Goal: Task Accomplishment & Management: Complete application form

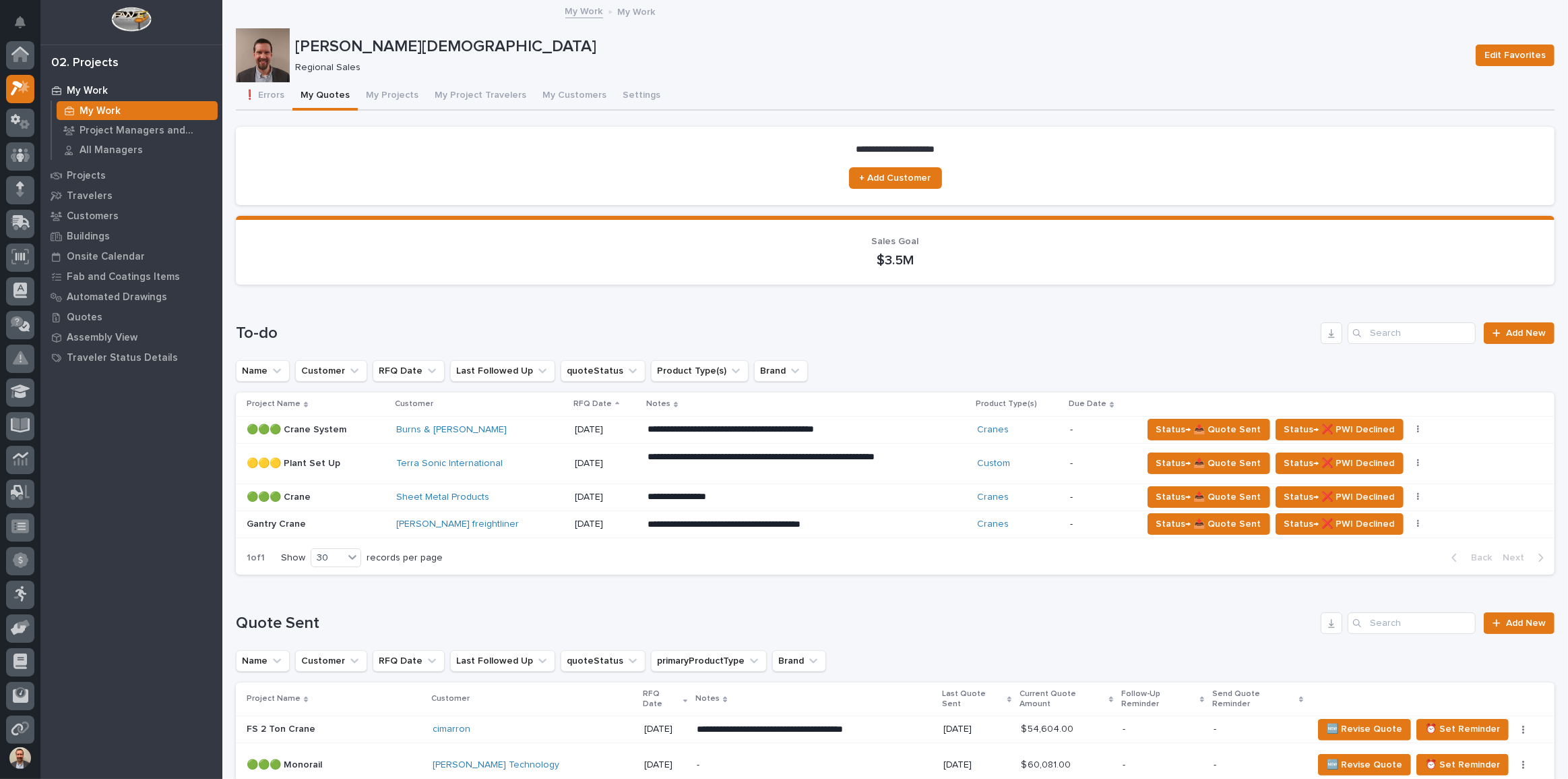
scroll to position [34, 0]
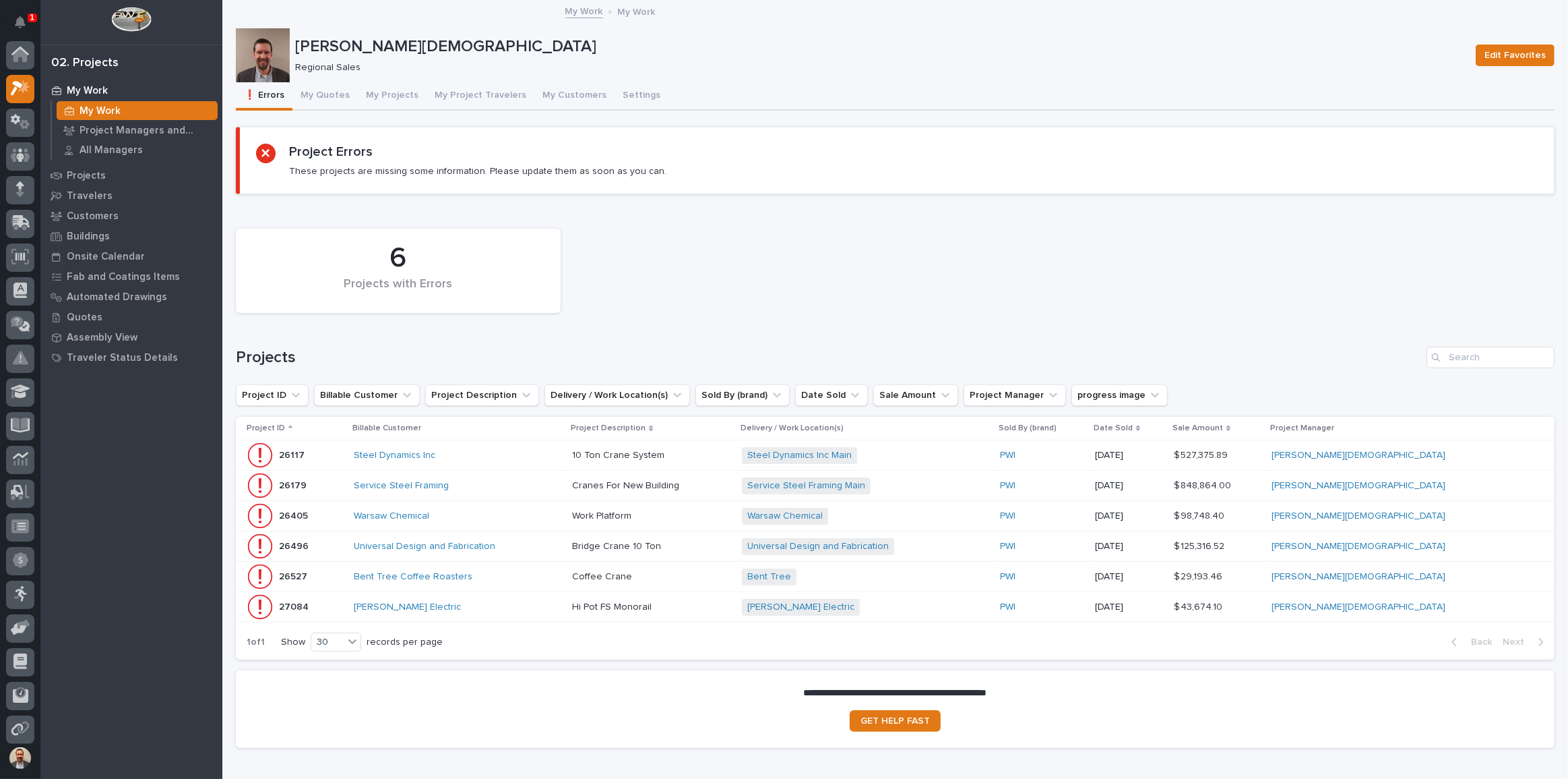
scroll to position [34, 0]
click at [335, 92] on button "My Quotes" at bounding box center [325, 96] width 65 height 28
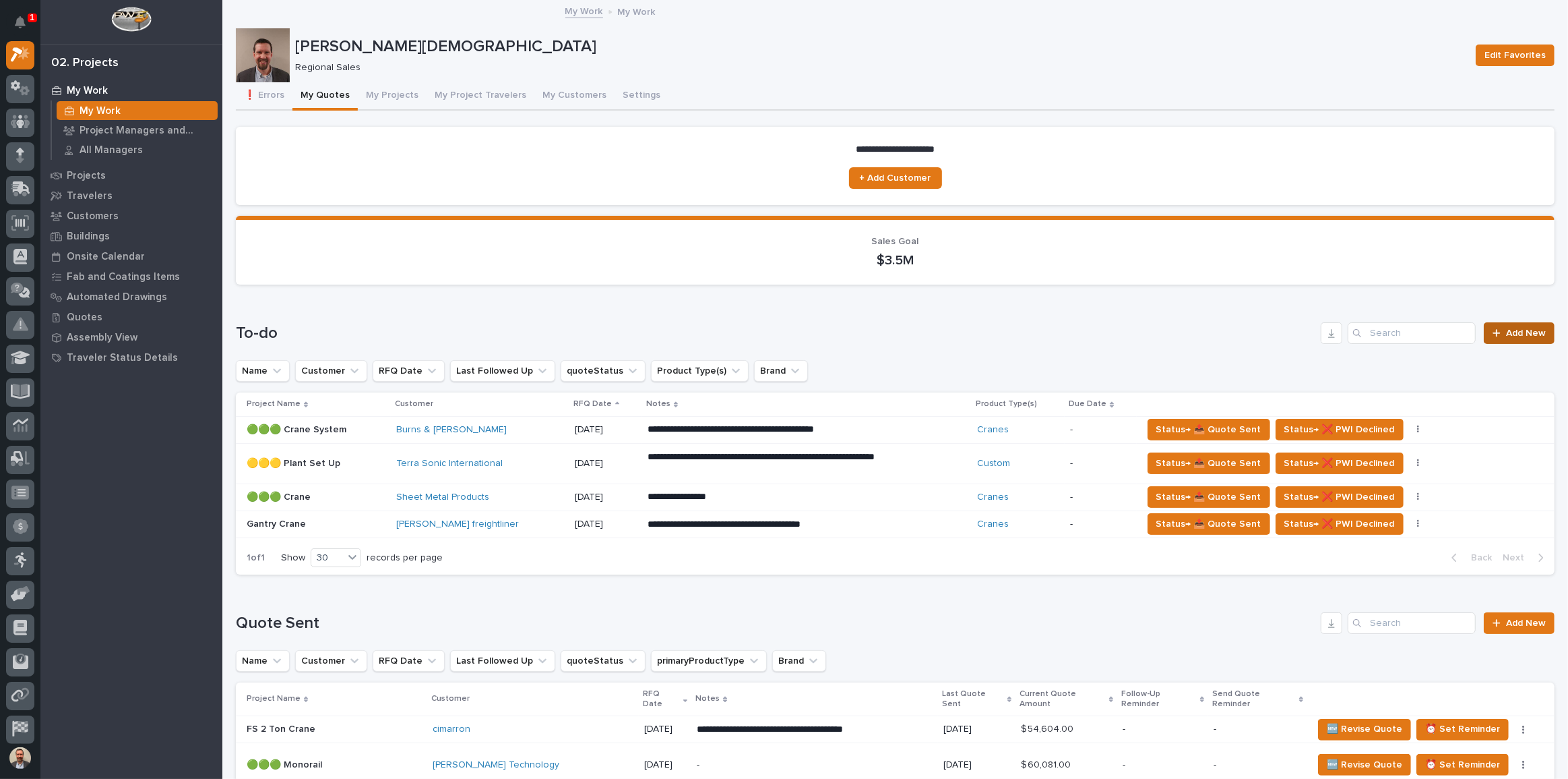
click at [1521, 330] on span "Add New" at bounding box center [1526, 332] width 40 height 9
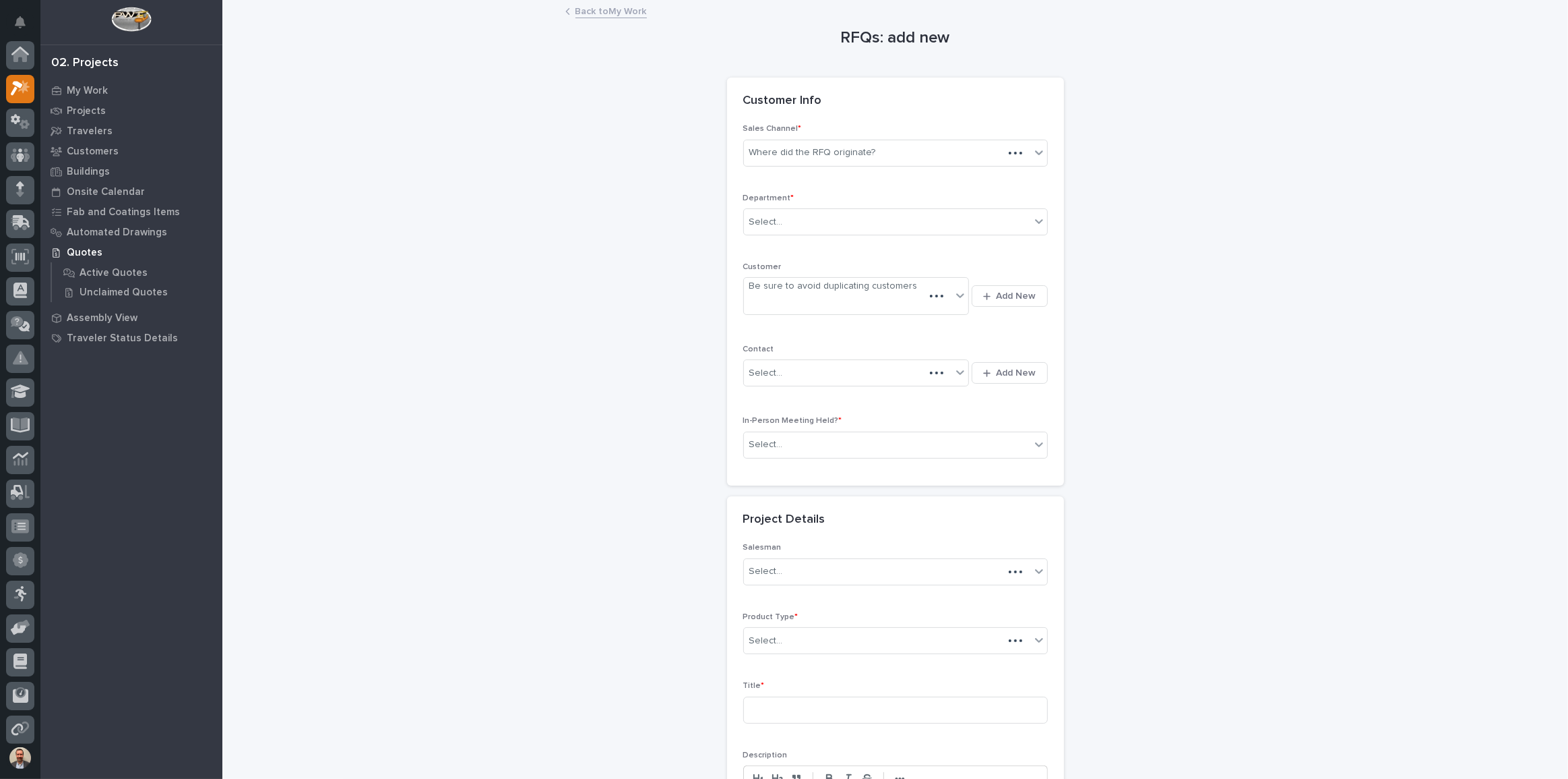
scroll to position [34, 0]
click at [885, 154] on div "Where did the RFQ originate?" at bounding box center [887, 153] width 287 height 22
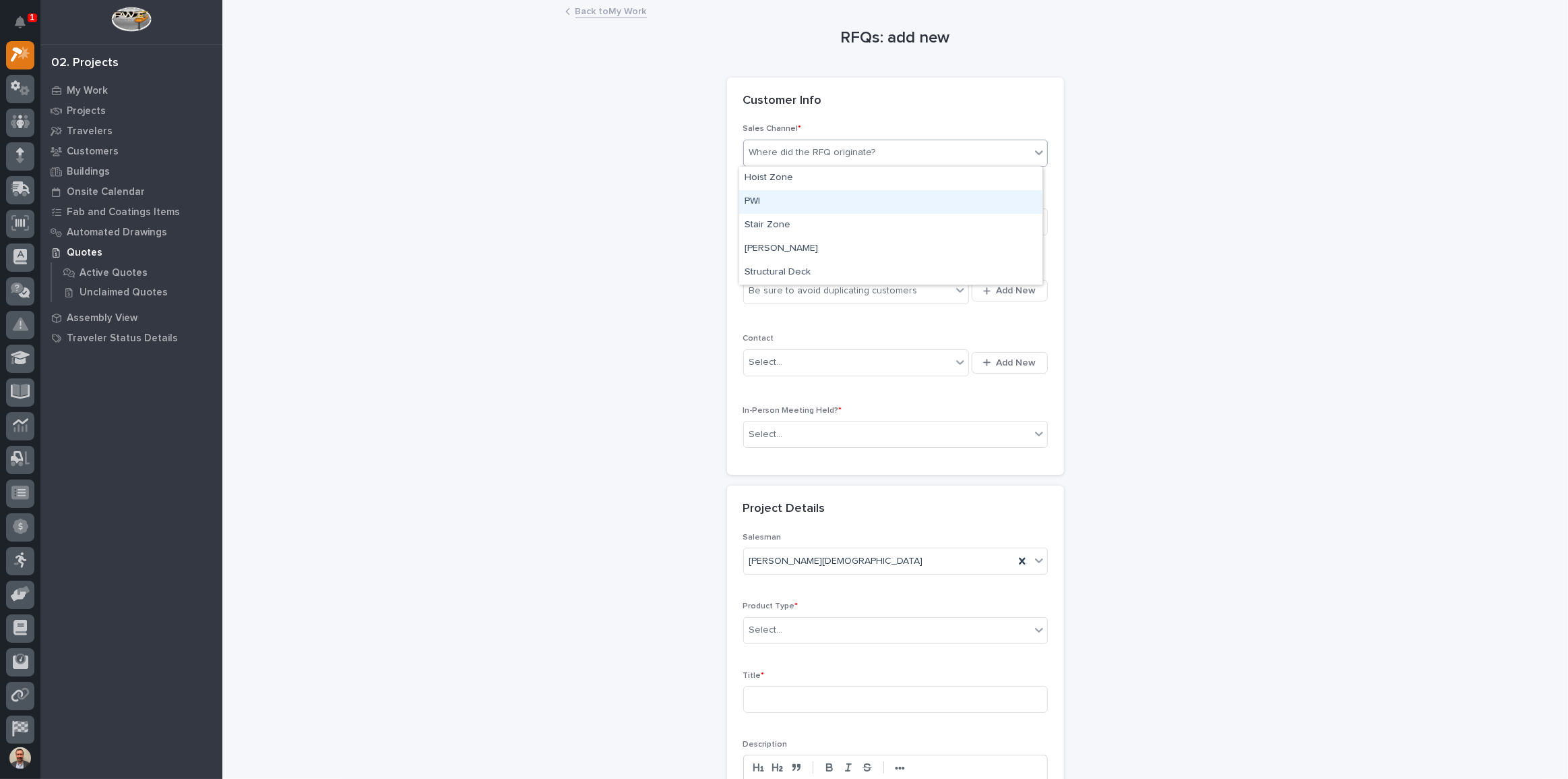
click at [888, 206] on div "PWI" at bounding box center [890, 202] width 303 height 24
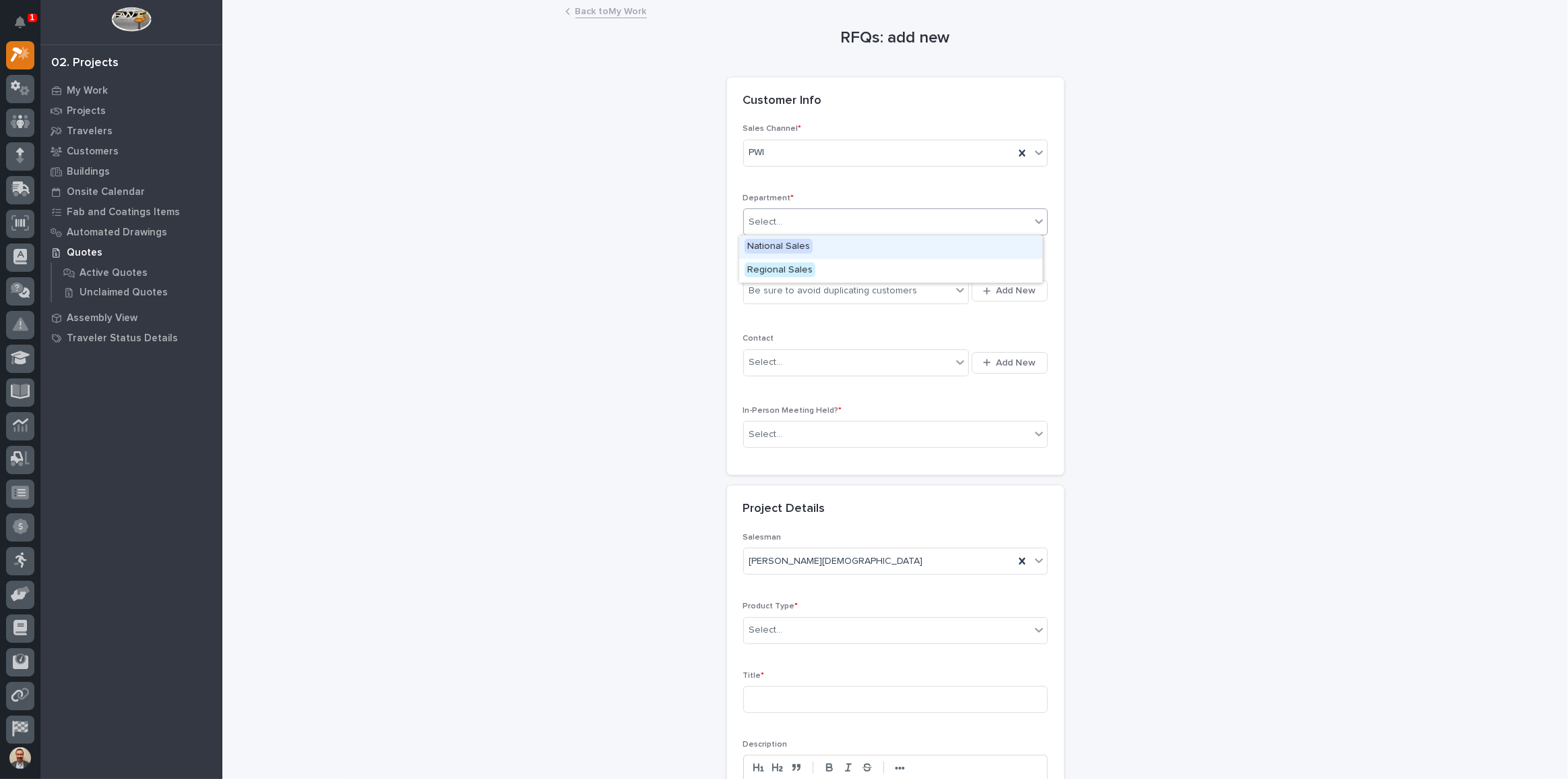
click at [872, 224] on div "Select..." at bounding box center [887, 222] width 287 height 22
click at [849, 268] on div "Regional Sales" at bounding box center [890, 271] width 303 height 24
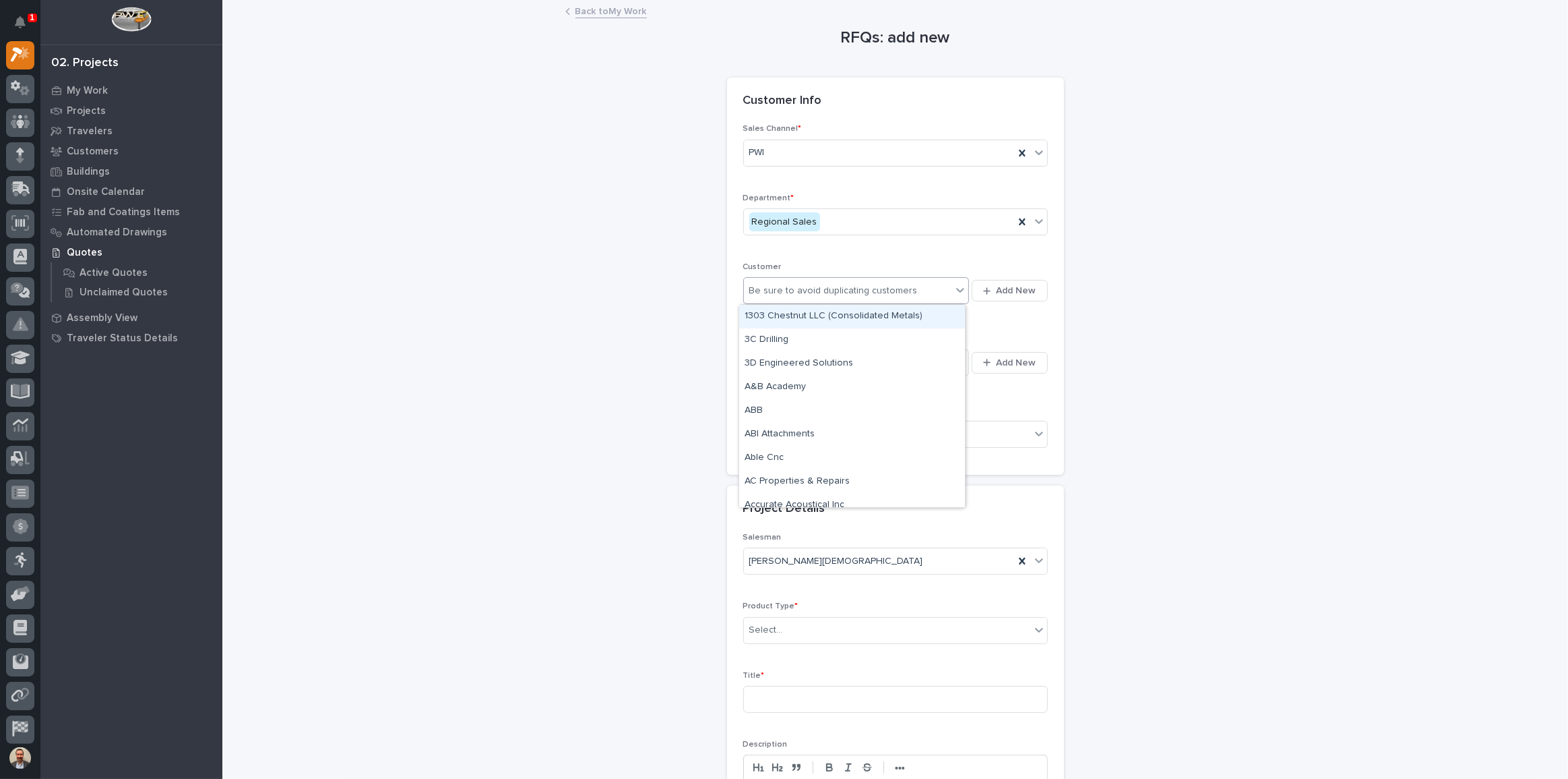
click at [906, 300] on div "Be sure to avoid duplicating customers" at bounding box center [848, 291] width 208 height 22
click at [1017, 290] on span "Add New" at bounding box center [1016, 291] width 40 height 12
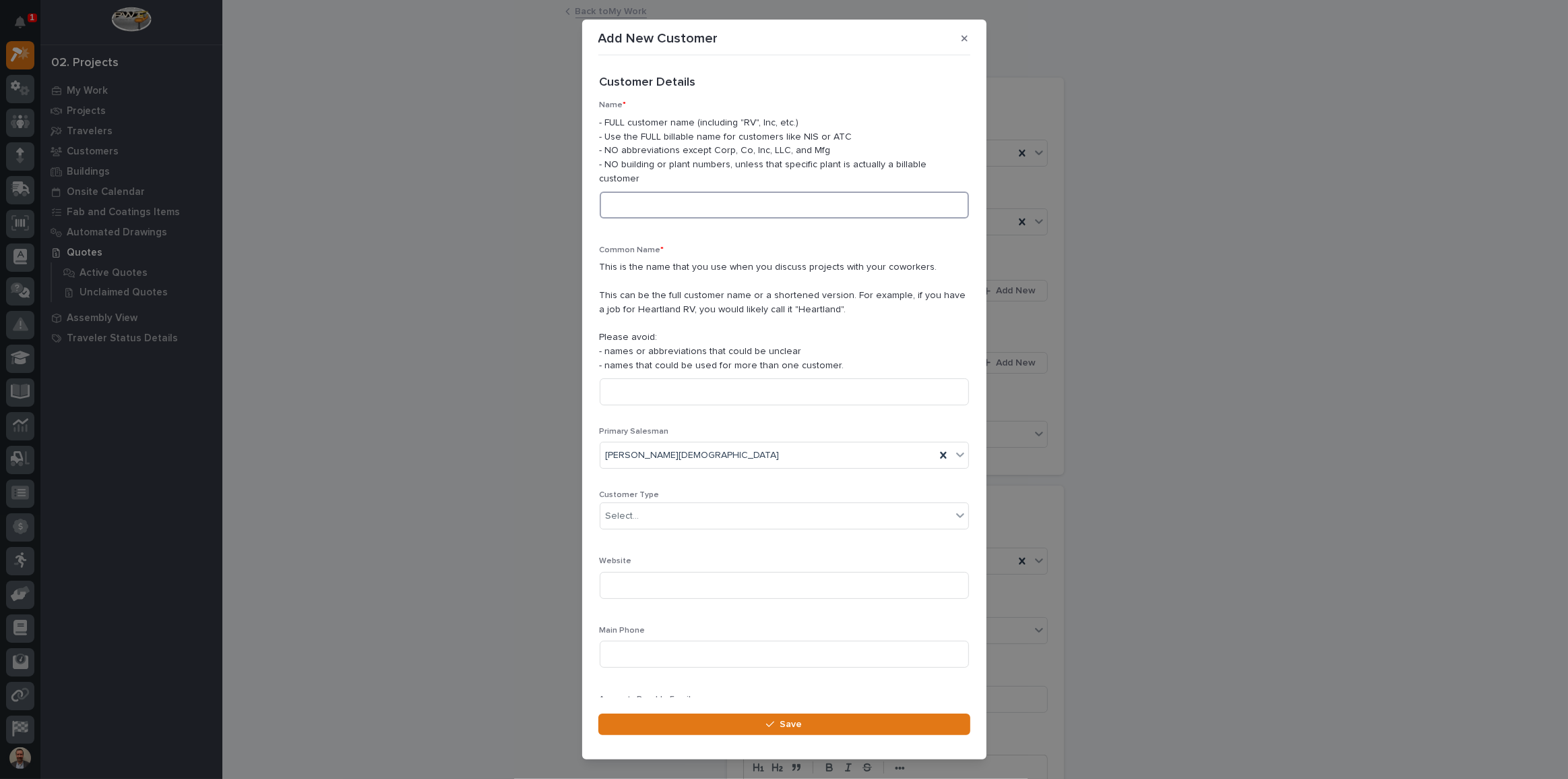
click at [763, 192] on input at bounding box center [784, 205] width 370 height 27
type input "Meyer Tool"
click at [776, 378] on input at bounding box center [784, 391] width 370 height 27
type input "Meyer Tool"
click at [765, 505] on div "Select..." at bounding box center [776, 516] width 351 height 22
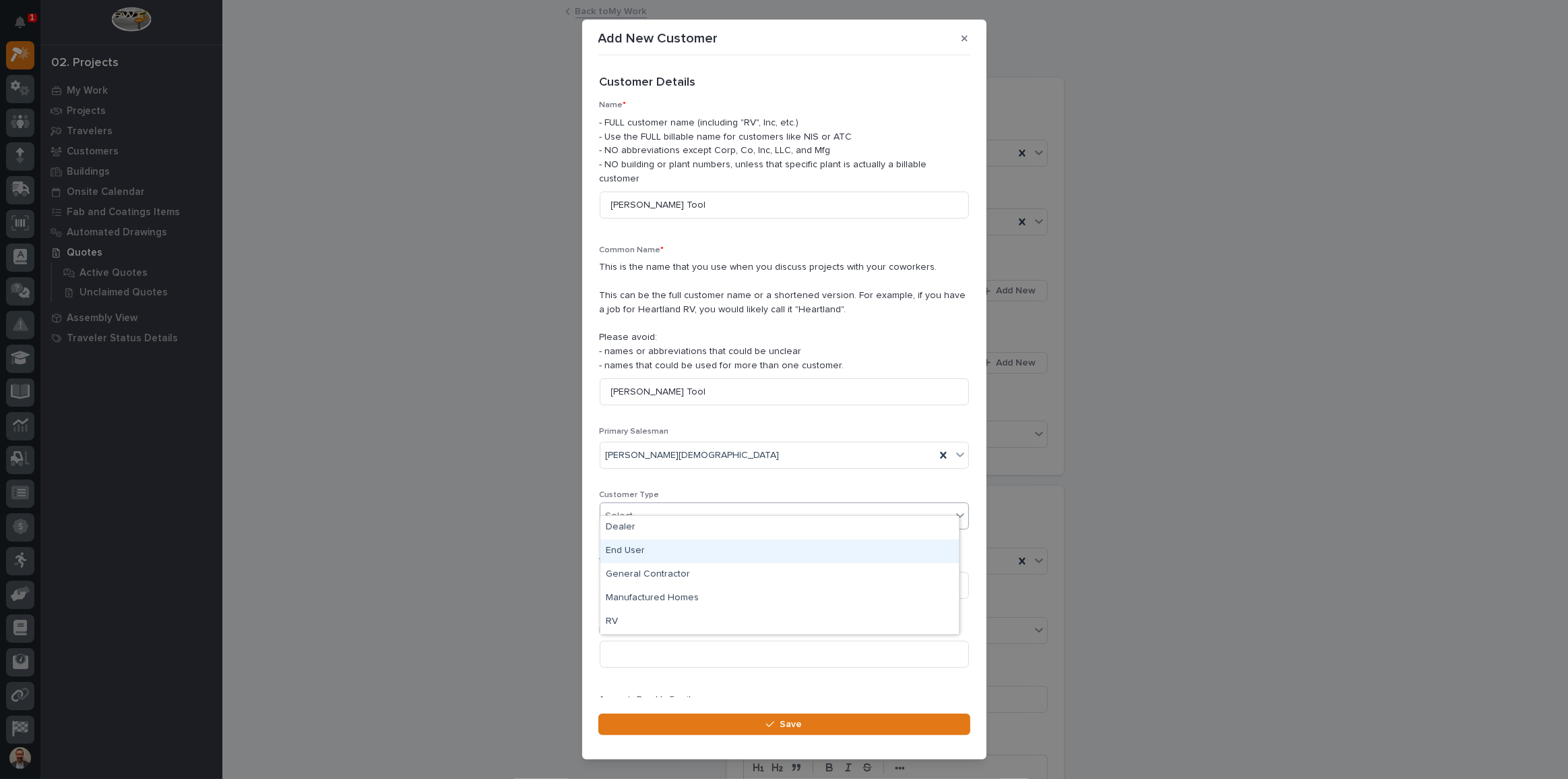
click at [714, 546] on div "End User" at bounding box center [780, 552] width 359 height 24
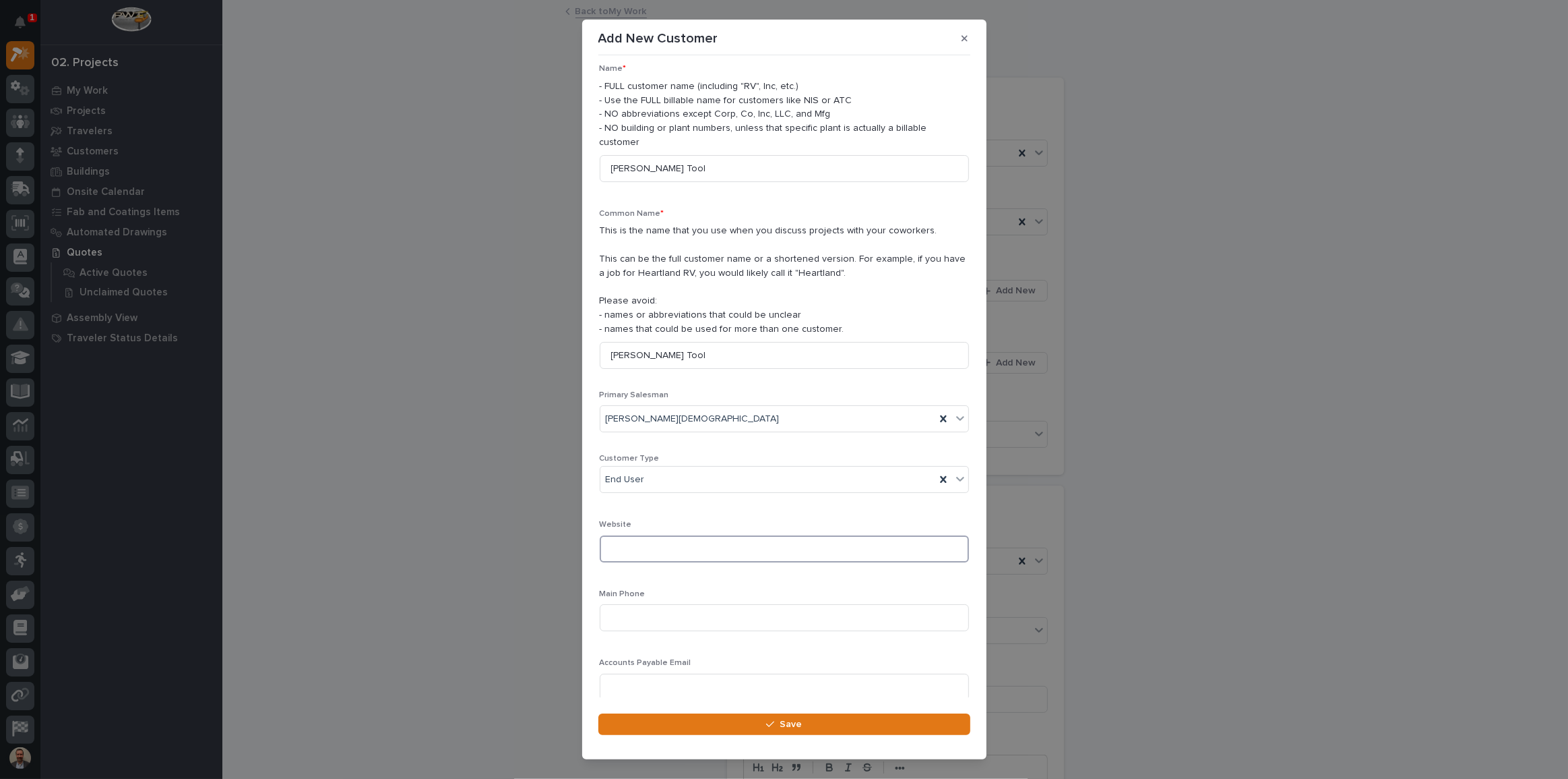
scroll to position [67, 0]
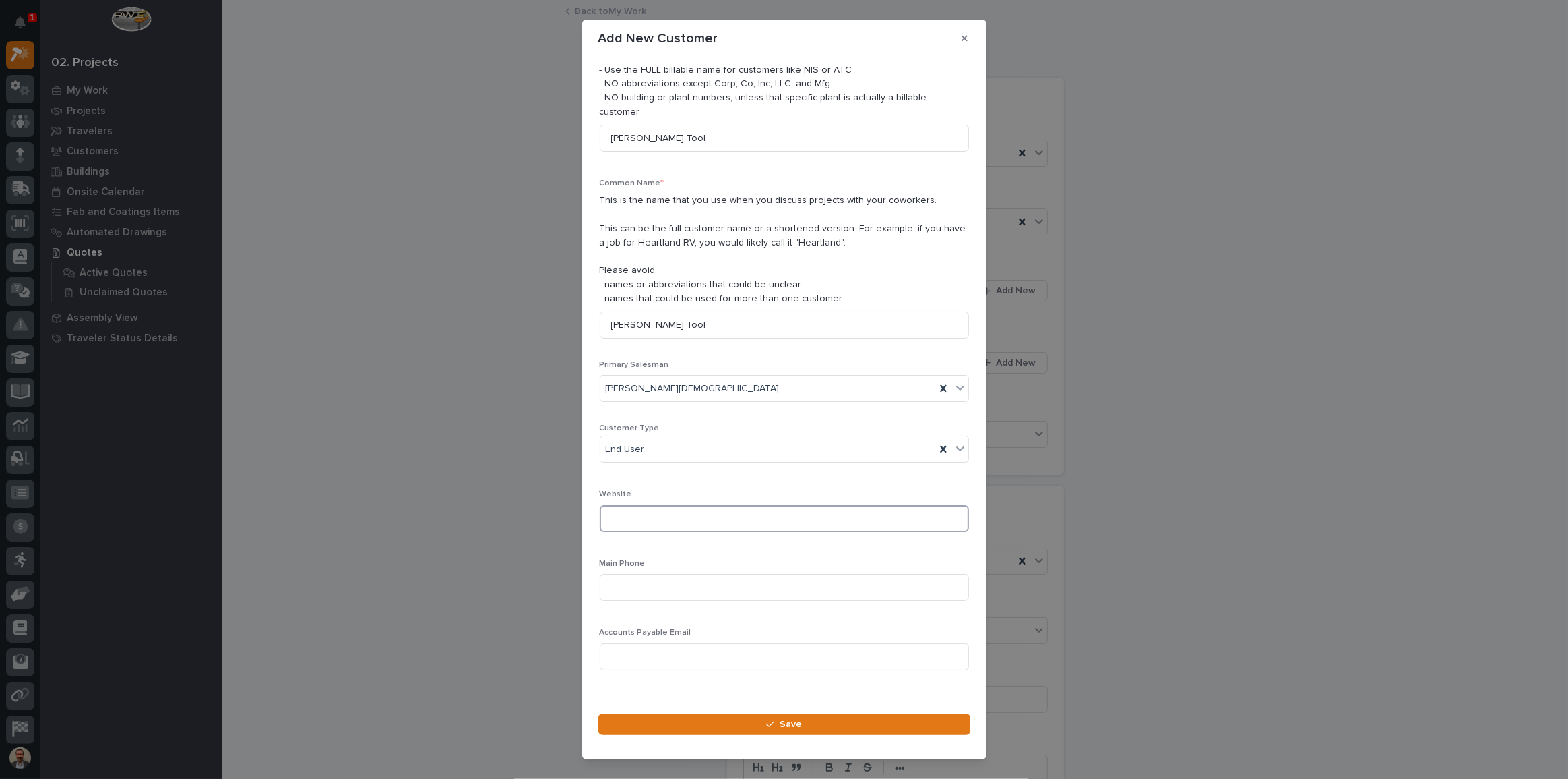
paste input "513) 853-4400"
click at [612, 505] on input "513) 853-4400" at bounding box center [784, 518] width 370 height 27
type input "(513) 853-4400"
drag, startPoint x: 702, startPoint y: 496, endPoint x: 593, endPoint y: 500, distance: 109.1
click at [593, 500] on section "Add New Customer Loading... Saving… Loading... Saving… Loading... Saving… Custo…" at bounding box center [784, 390] width 405 height 740
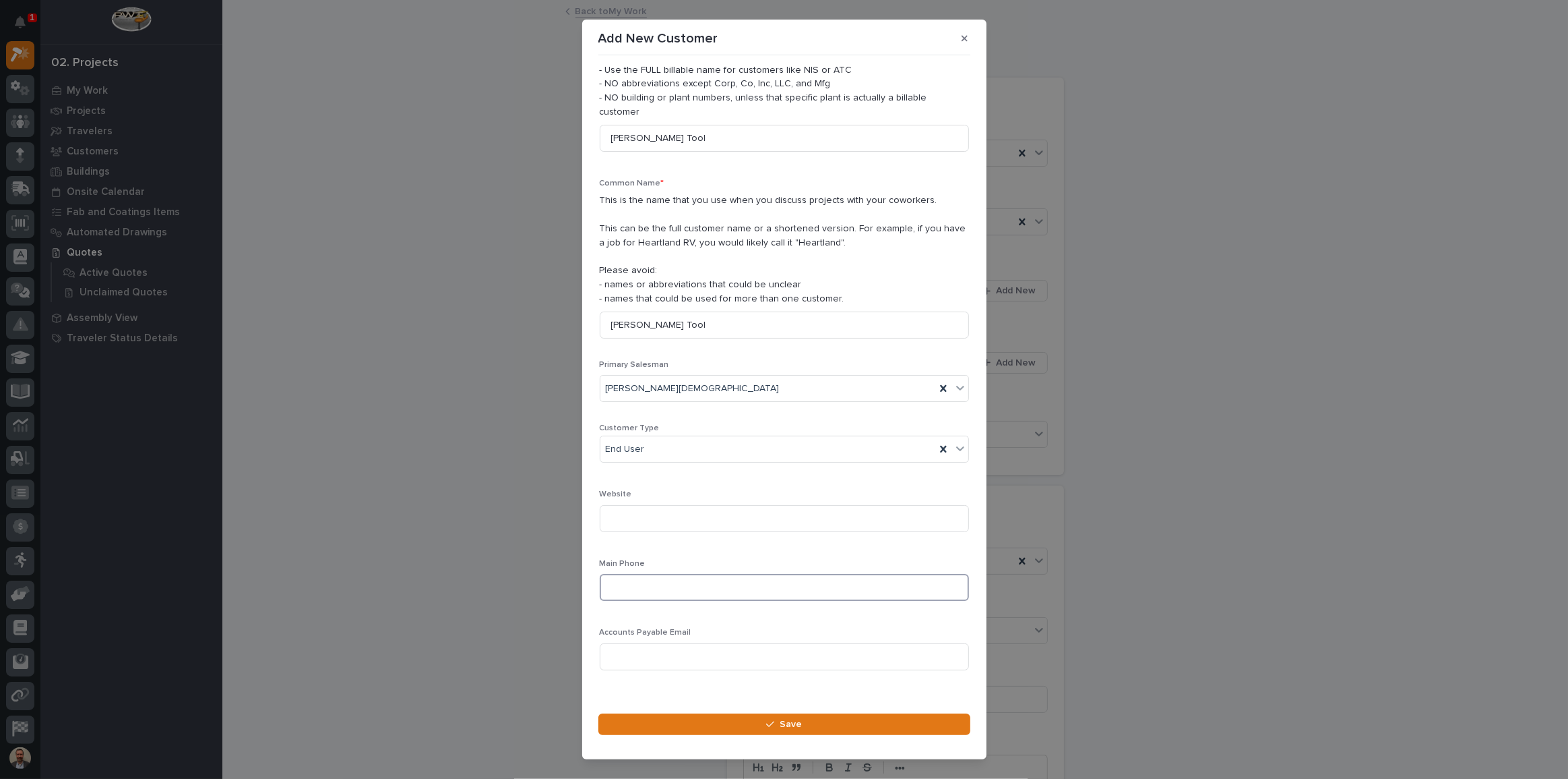
click at [675, 574] on input at bounding box center [784, 587] width 370 height 27
paste input "(513) 853-4400"
type input "(513) 853-4400"
click at [805, 730] on button "Save" at bounding box center [784, 725] width 372 height 22
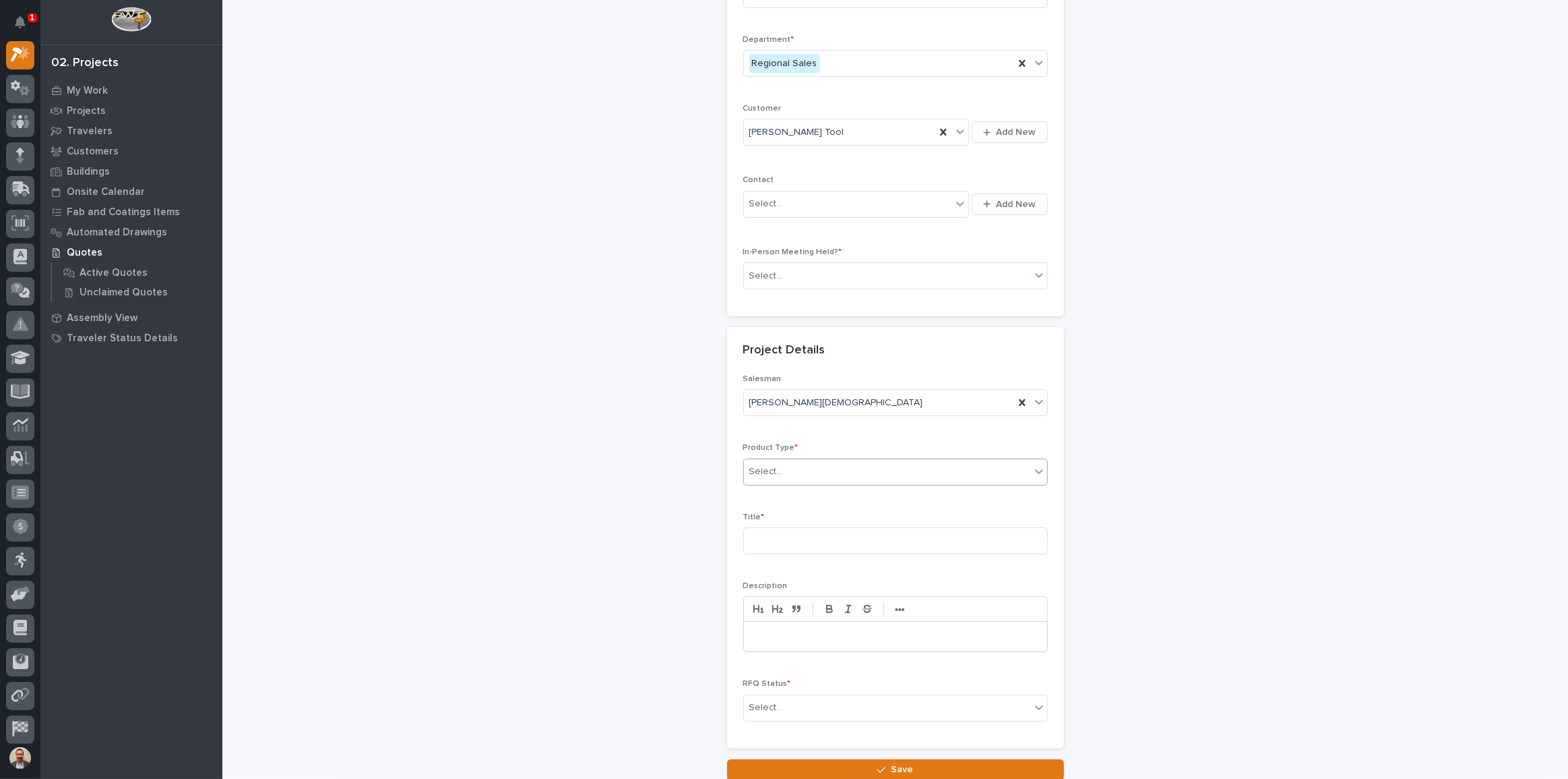
scroll to position [183, 0]
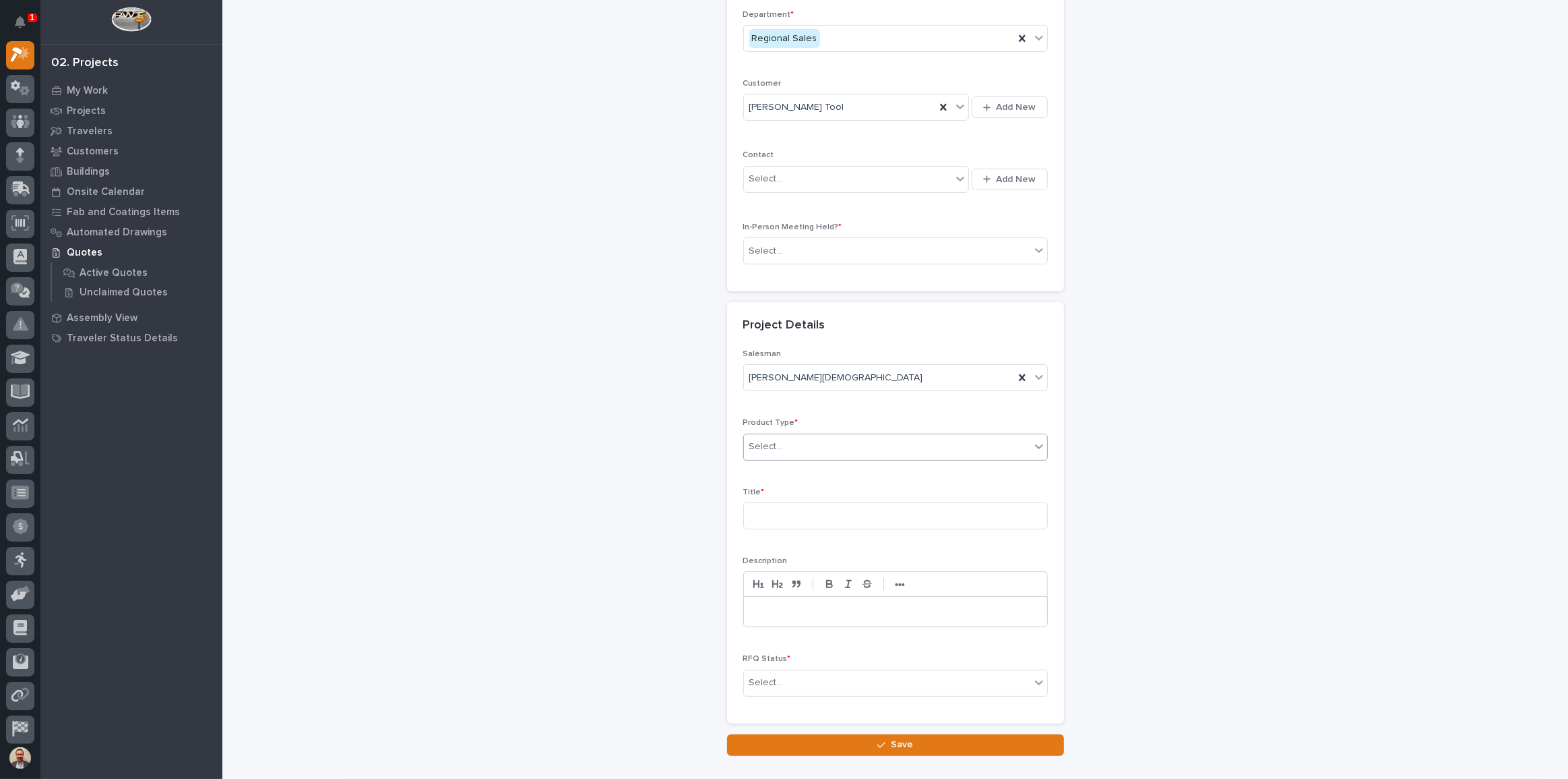
click at [856, 436] on div "Select..." at bounding box center [887, 447] width 287 height 22
click at [835, 488] on div "Cranes" at bounding box center [890, 495] width 303 height 24
click at [843, 513] on input at bounding box center [895, 515] width 305 height 27
click at [816, 517] on input "Work Station CRanes" at bounding box center [895, 515] width 305 height 27
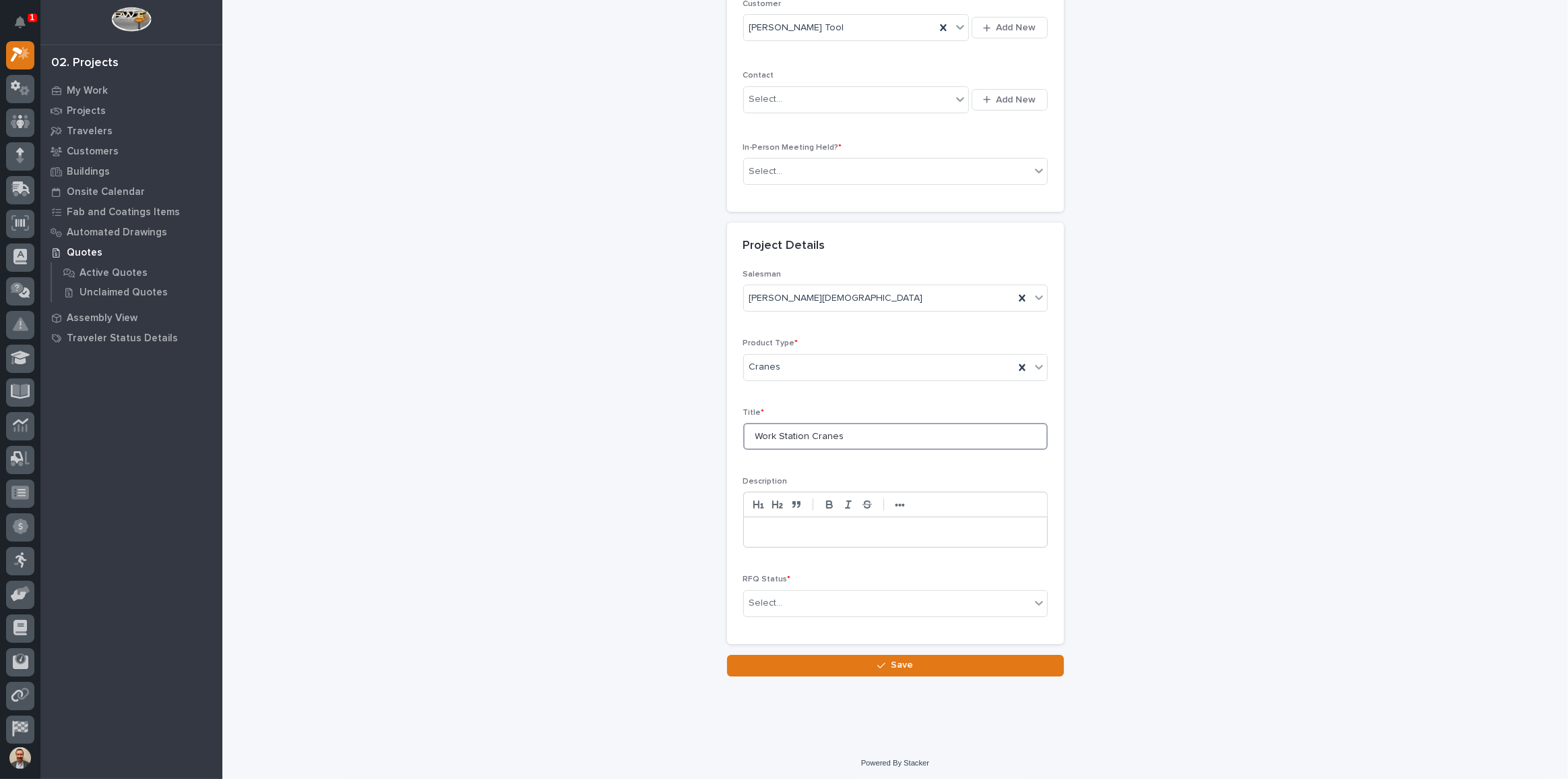
scroll to position [264, 0]
type input "Work Station Cranes"
click at [901, 603] on div "Select..." at bounding box center [887, 602] width 287 height 22
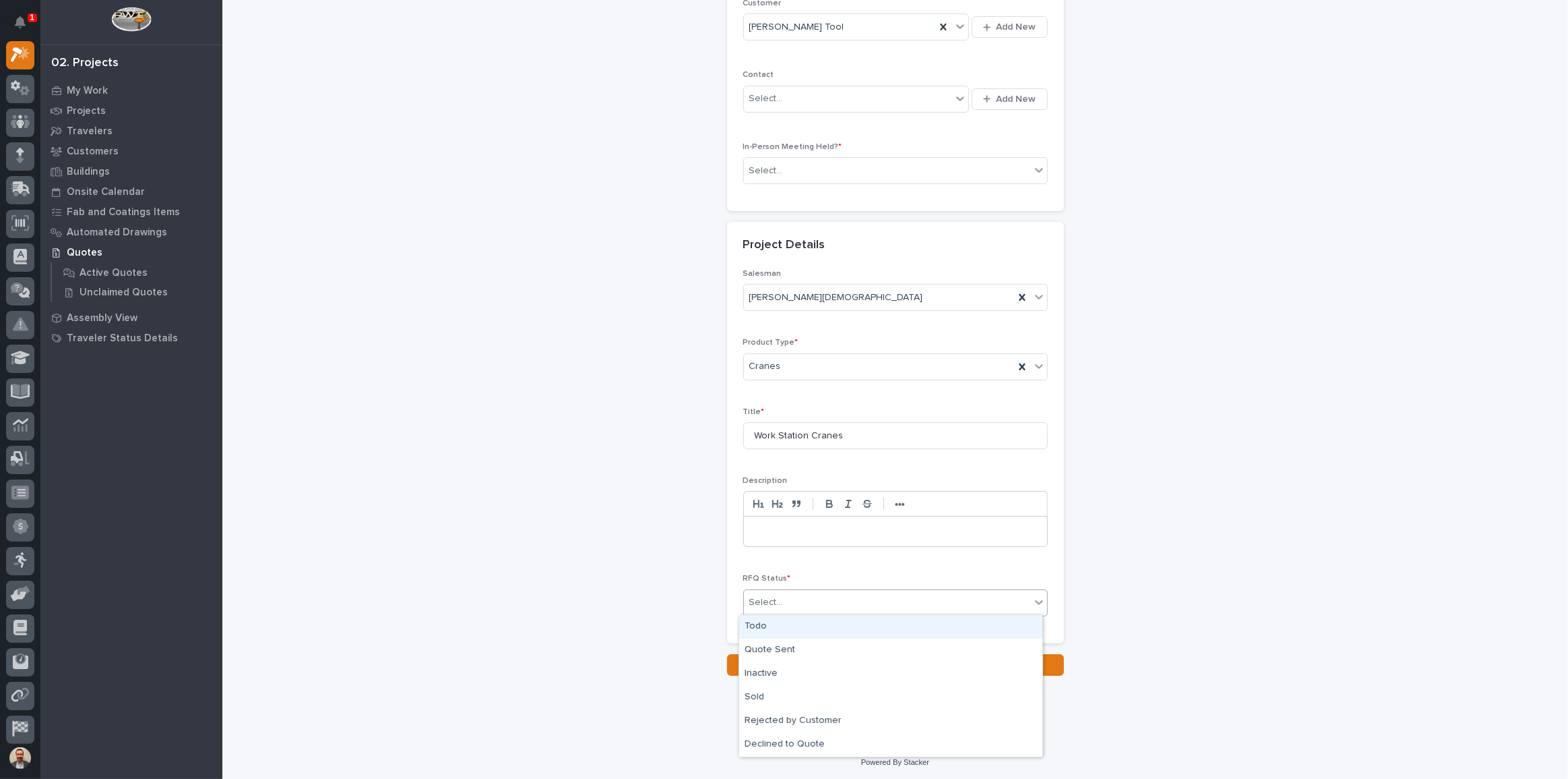
click at [856, 625] on div "Todo" at bounding box center [890, 627] width 303 height 24
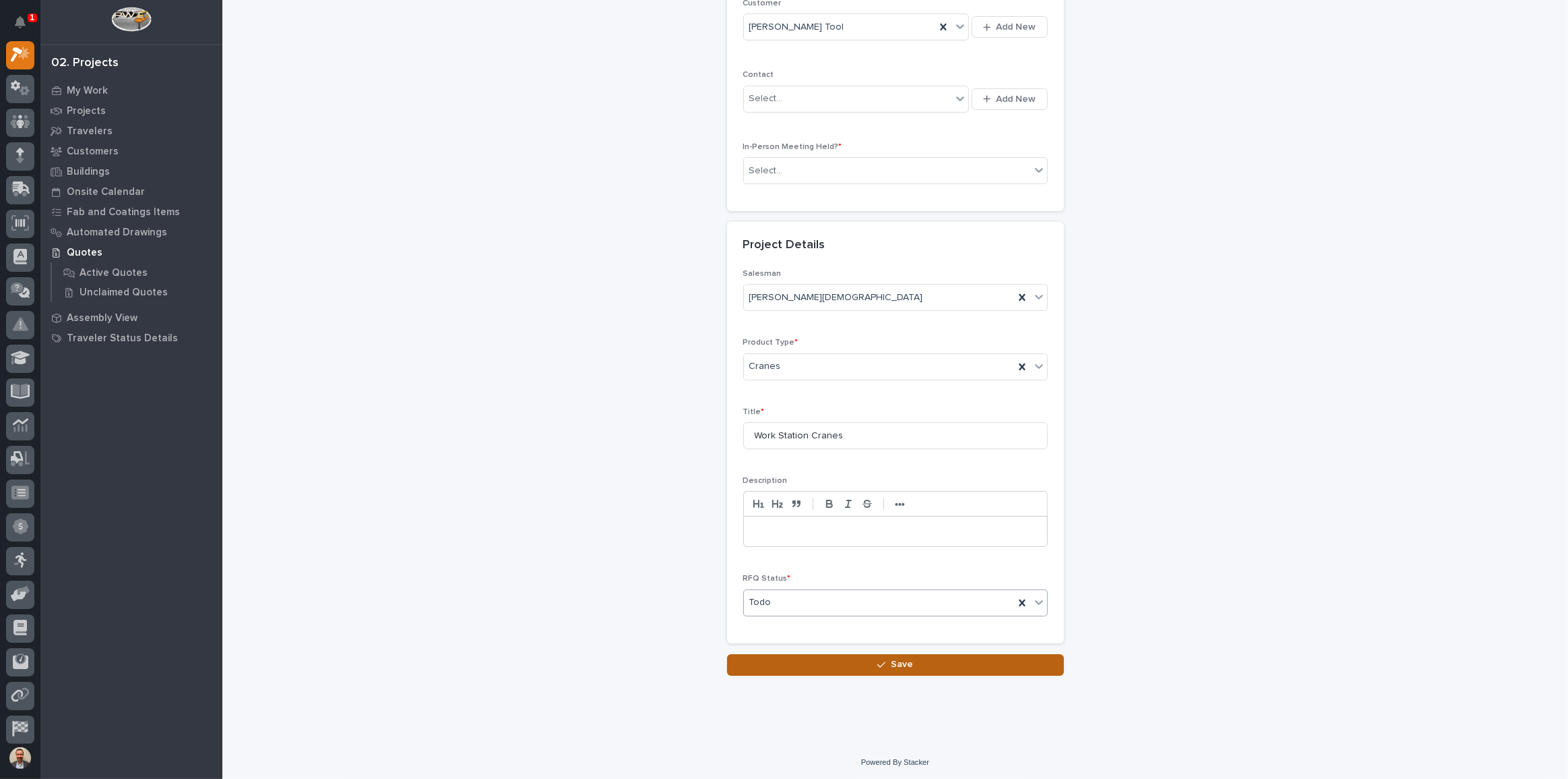
click at [963, 664] on button "Save" at bounding box center [895, 665] width 337 height 22
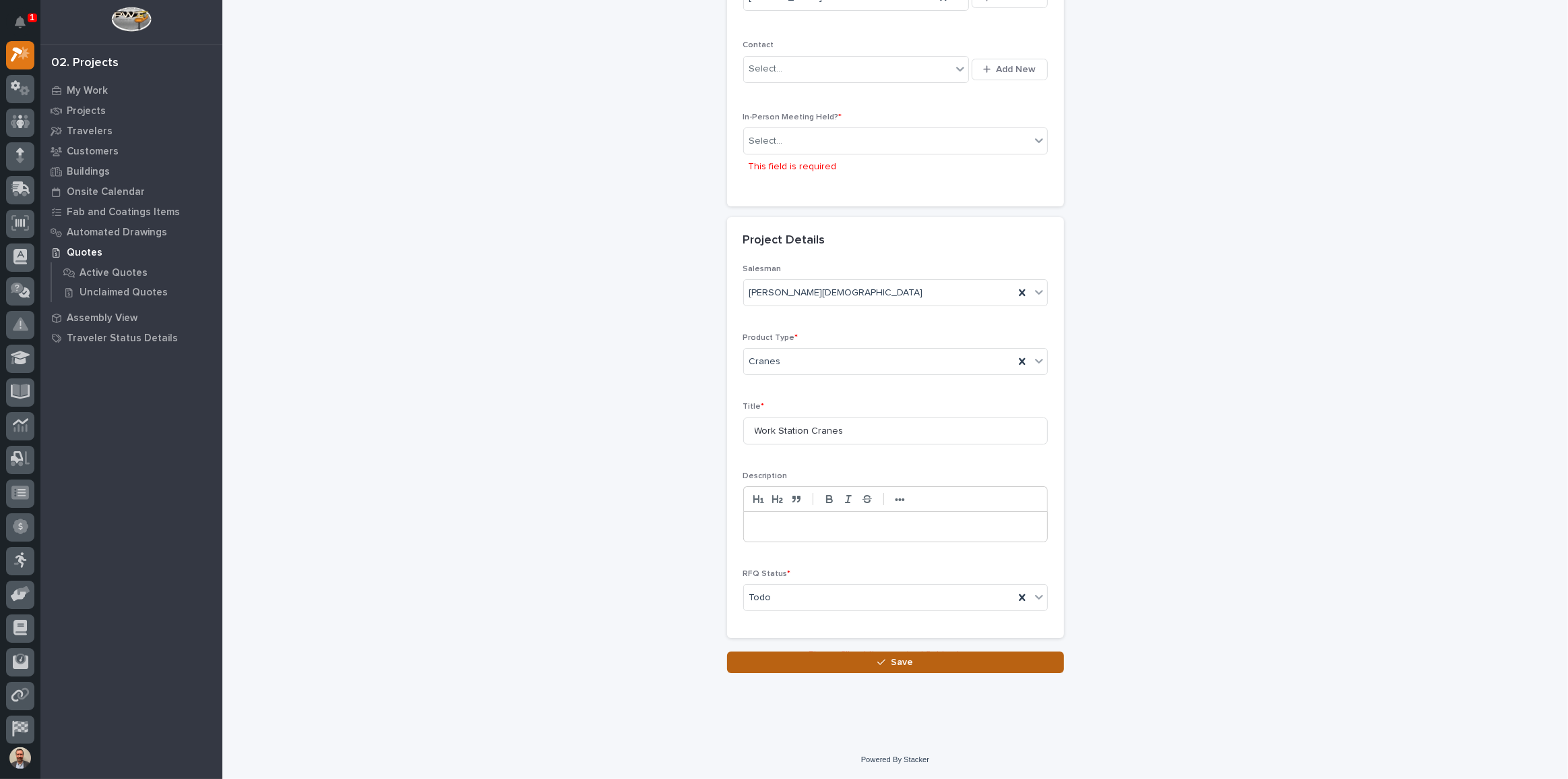
scroll to position [298, 0]
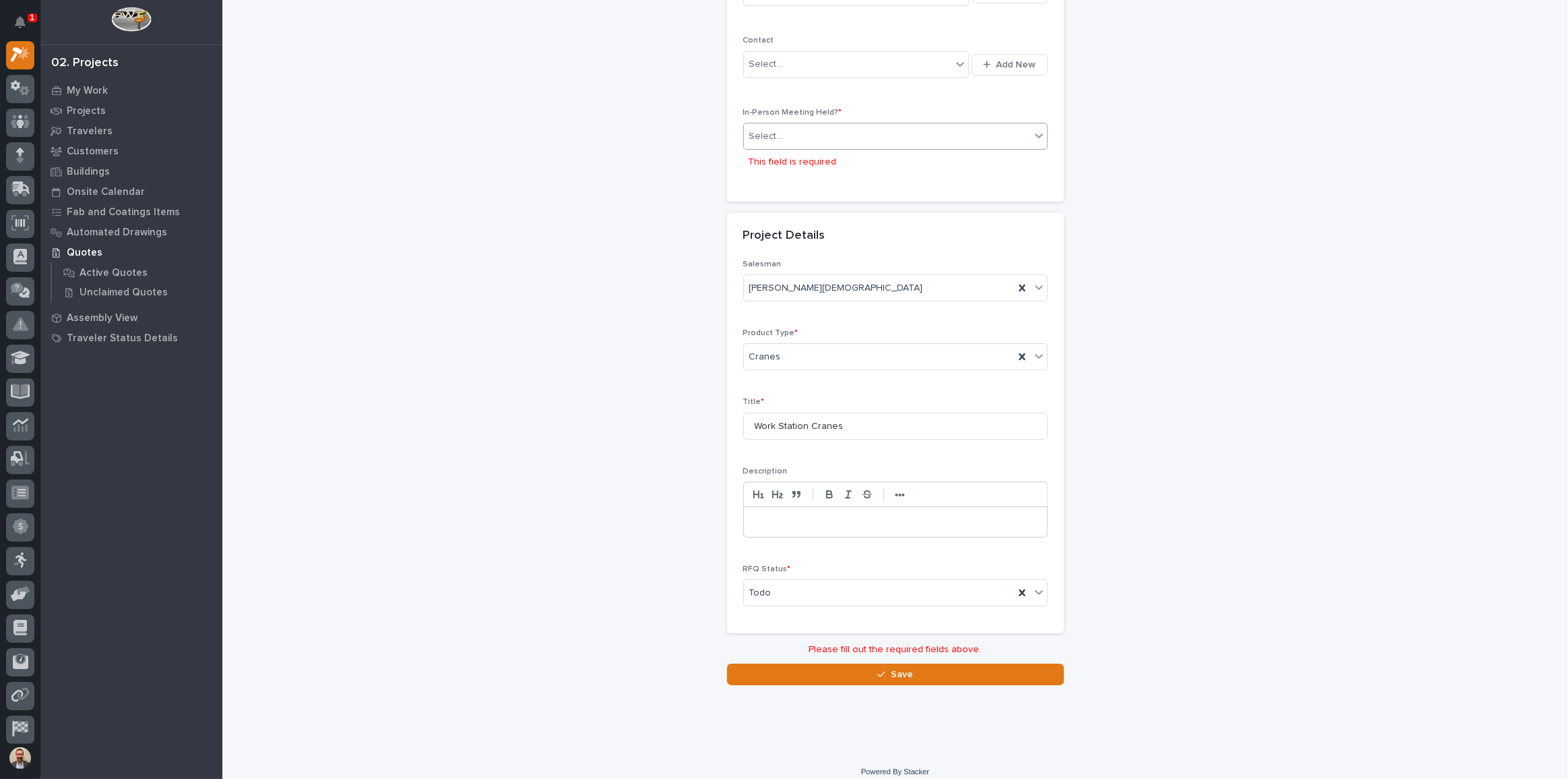
click at [829, 142] on div "Select..." at bounding box center [887, 136] width 287 height 22
click at [822, 158] on div "Yes" at bounding box center [890, 161] width 303 height 24
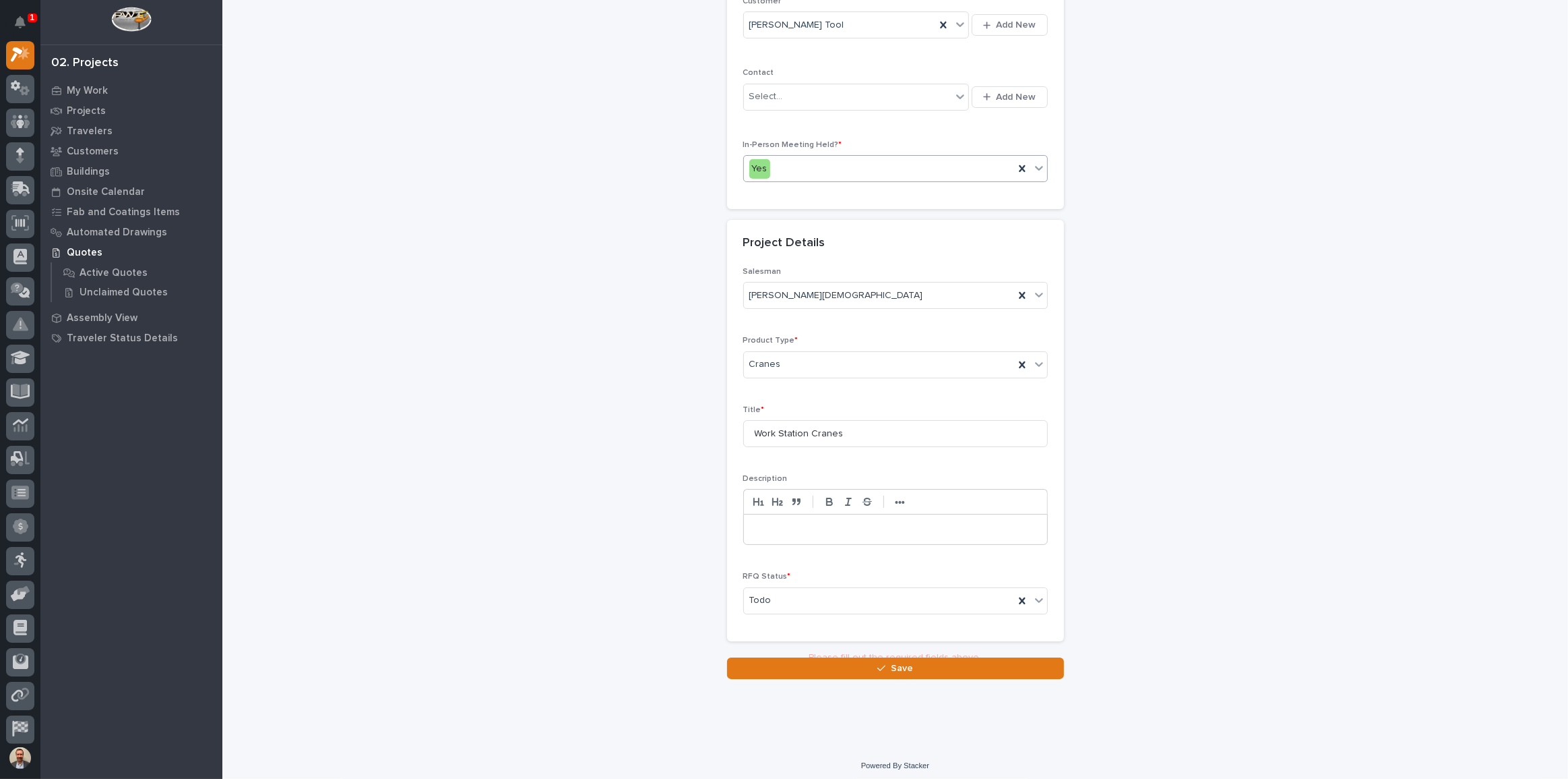
scroll to position [264, 0]
click at [920, 658] on button "Save" at bounding box center [895, 665] width 337 height 22
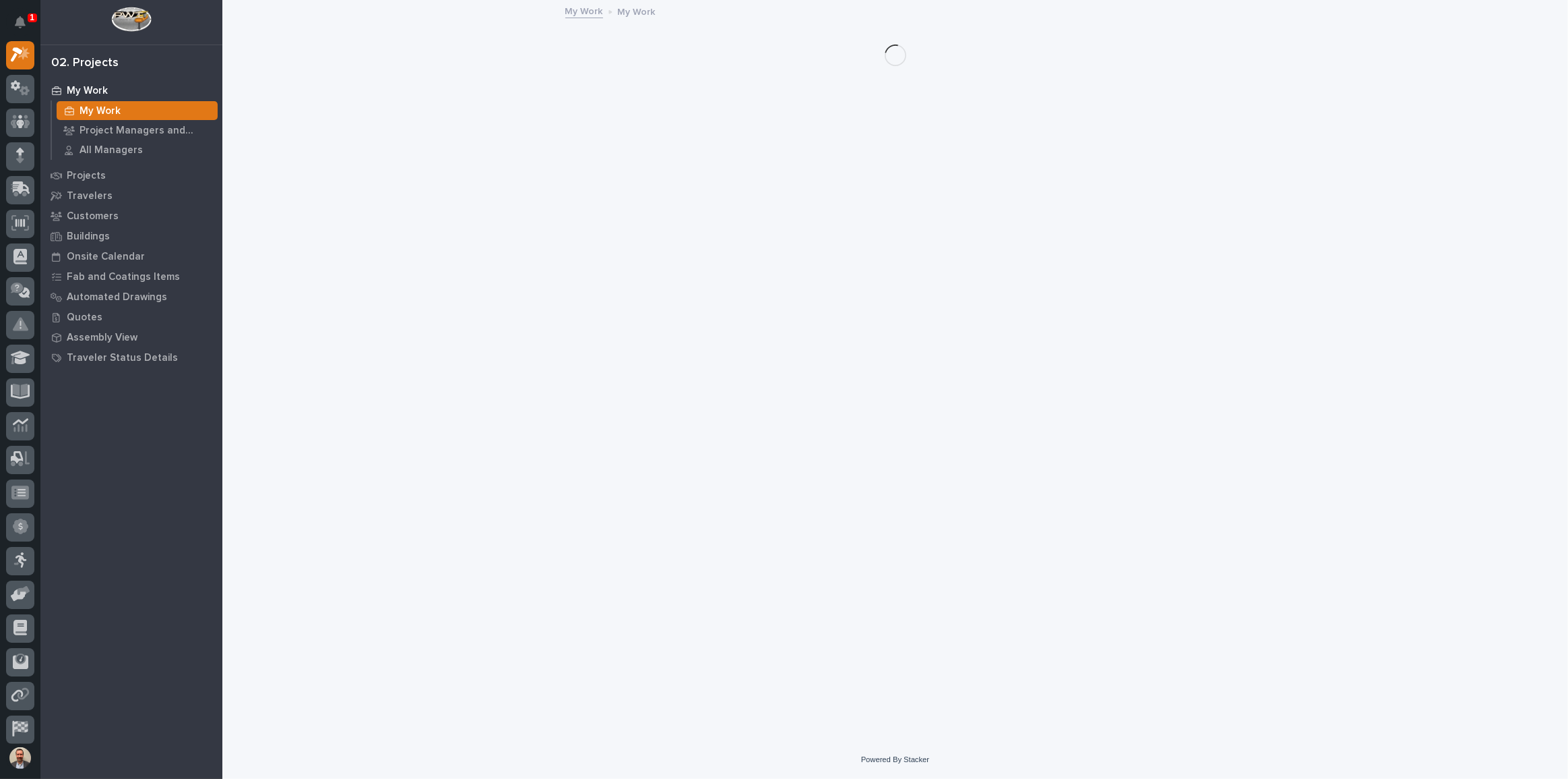
scroll to position [34, 0]
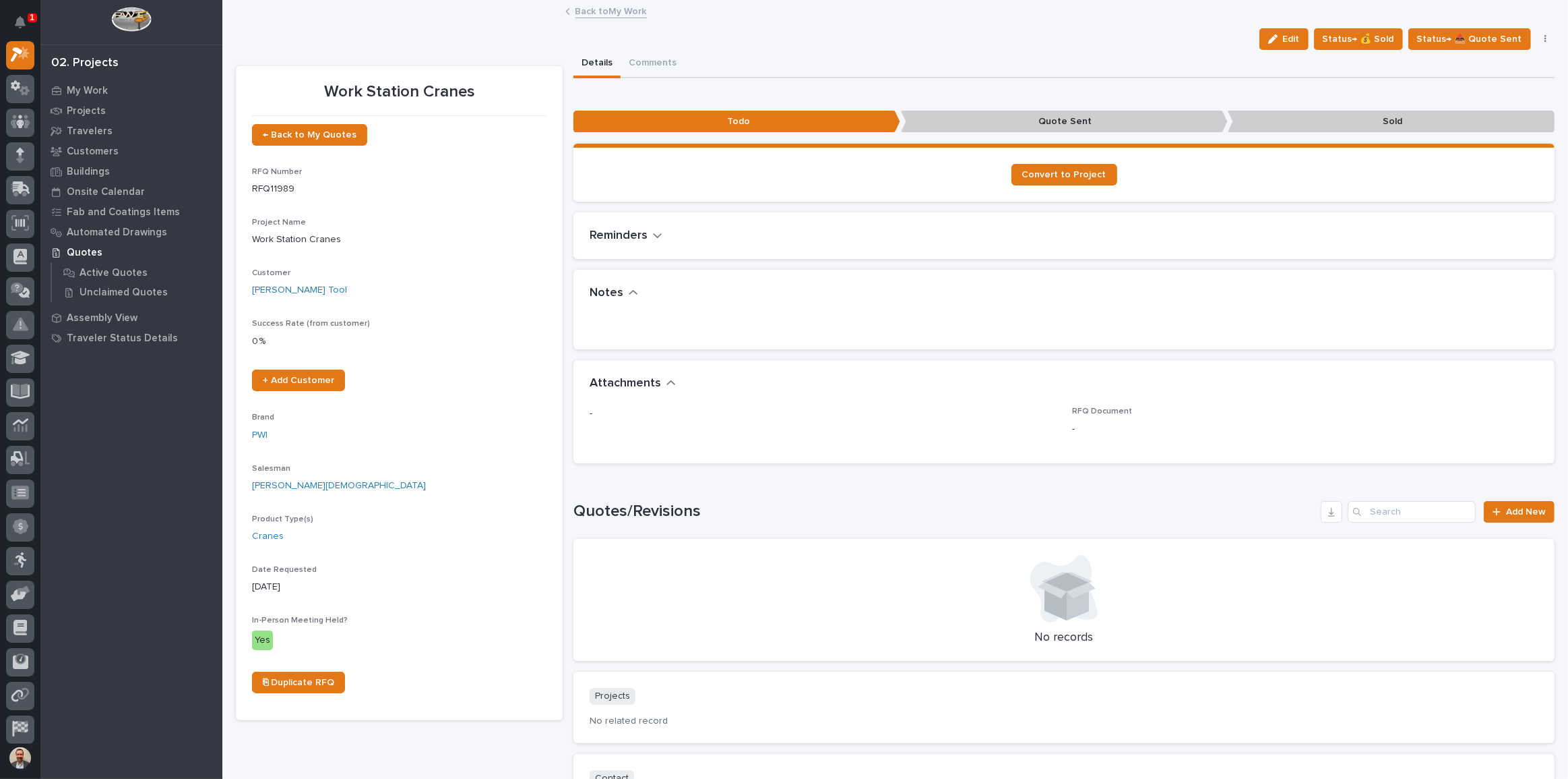
drag, startPoint x: 1280, startPoint y: 36, endPoint x: 1232, endPoint y: 93, distance: 74.5
click at [1278, 36] on icon "button" at bounding box center [1272, 38] width 9 height 9
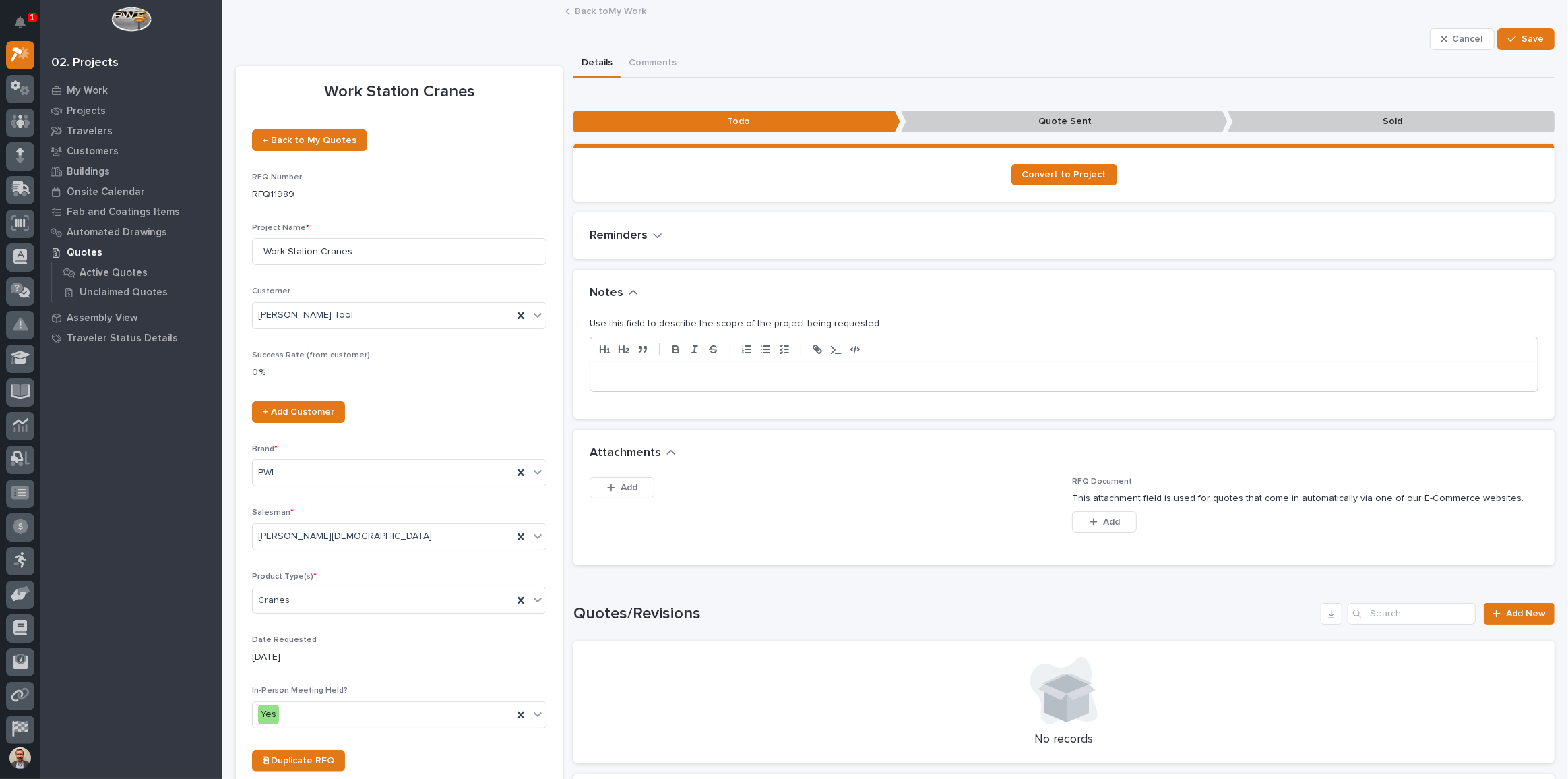
click at [930, 367] on div at bounding box center [1064, 377] width 947 height 30
click at [1522, 36] on span "Save" at bounding box center [1533, 39] width 22 height 12
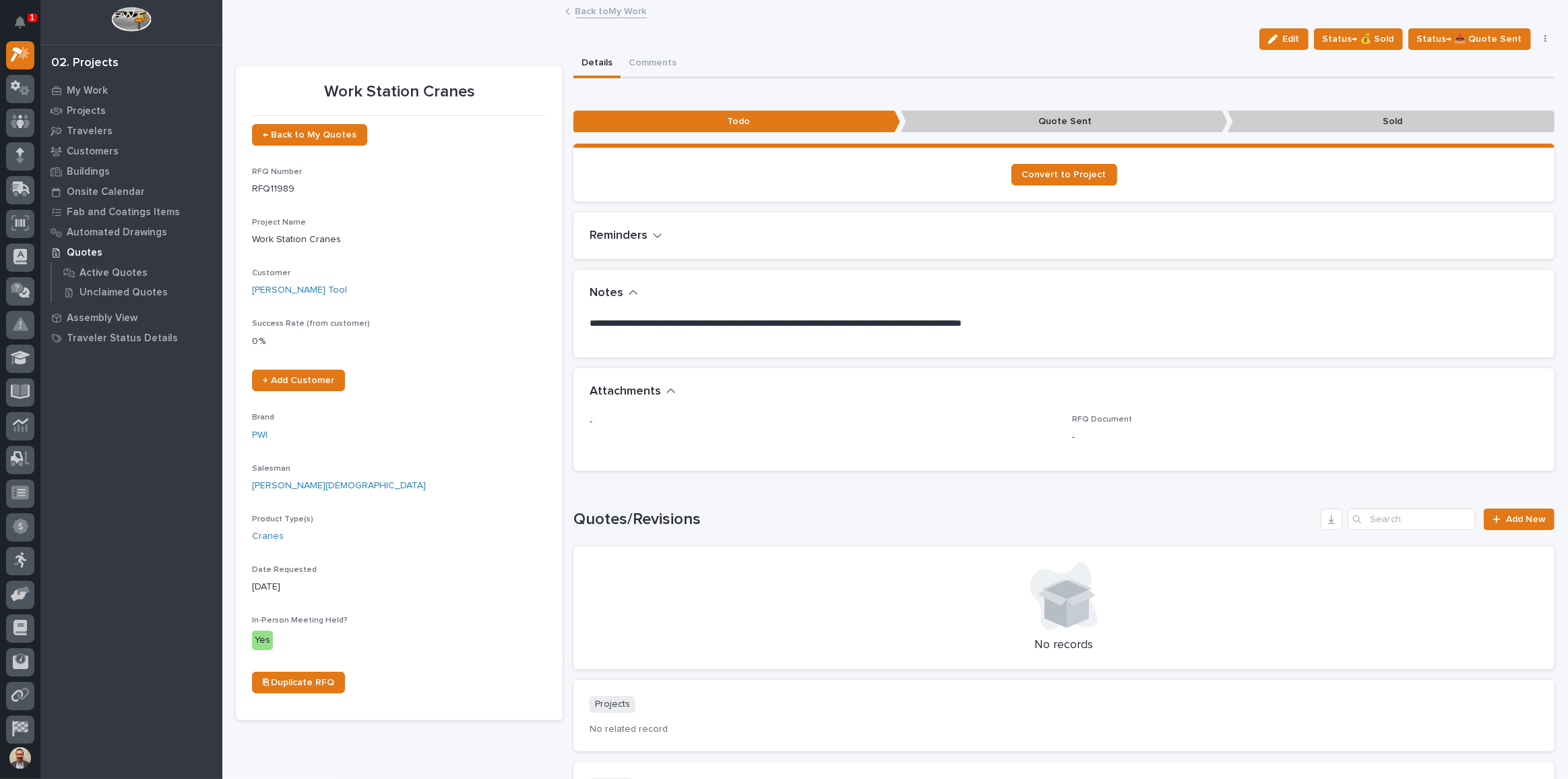
click at [595, 9] on link "Back to My Work" at bounding box center [611, 11] width 71 height 16
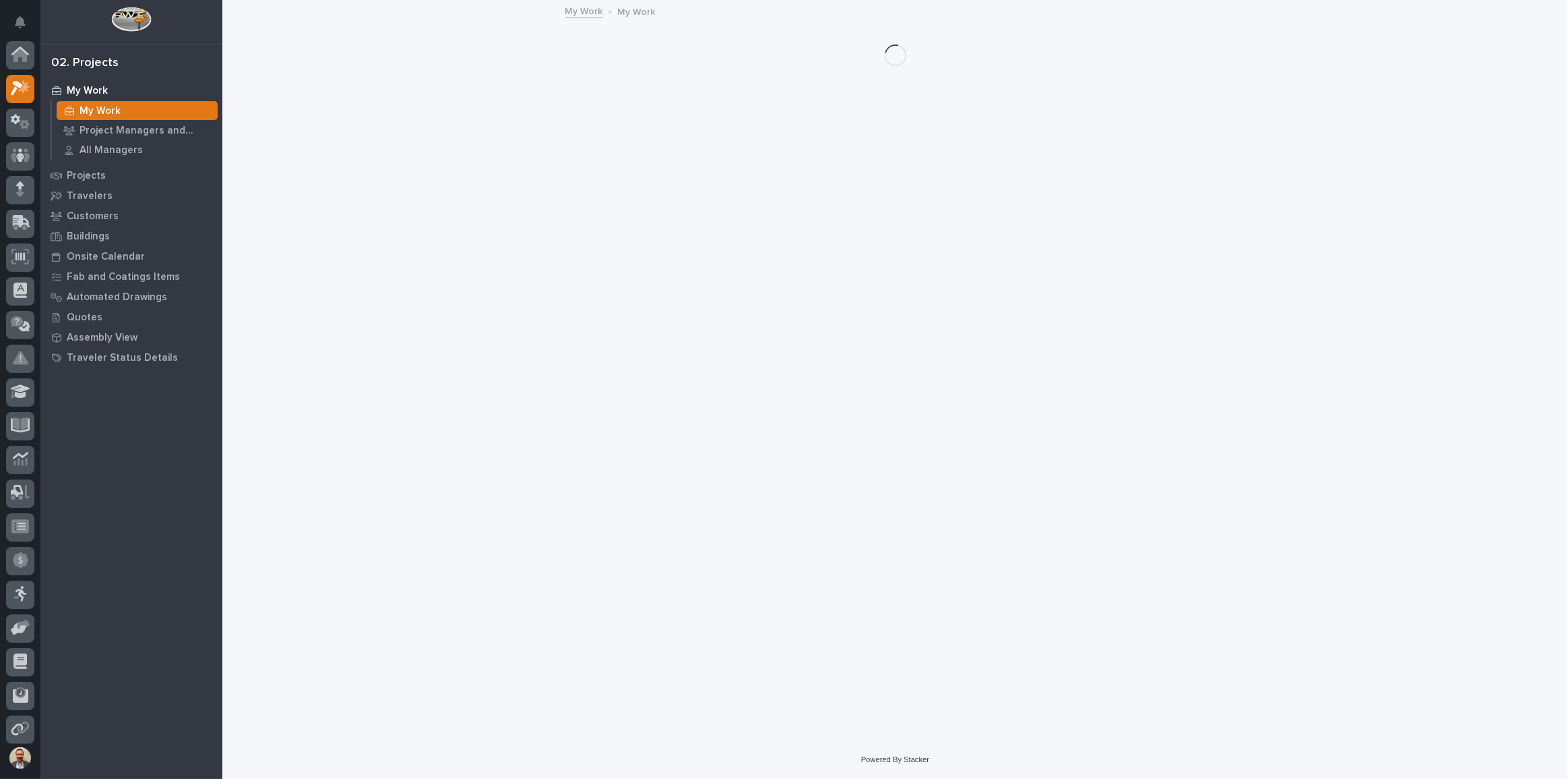
scroll to position [36, 0]
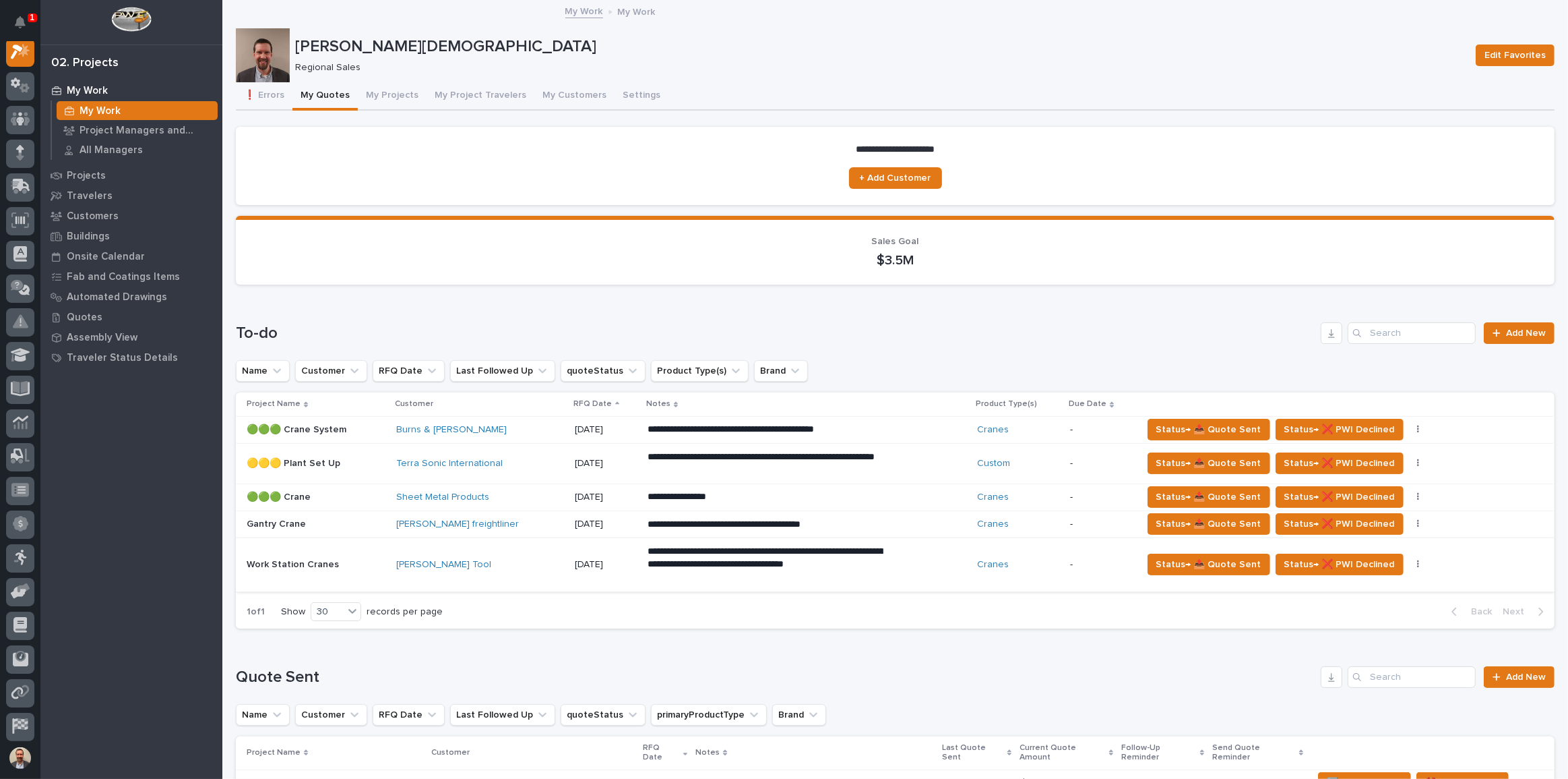
click at [1417, 565] on icon "button" at bounding box center [1418, 564] width 3 height 9
click at [1380, 615] on button "🚩 Edit Flags" at bounding box center [1363, 613] width 98 height 22
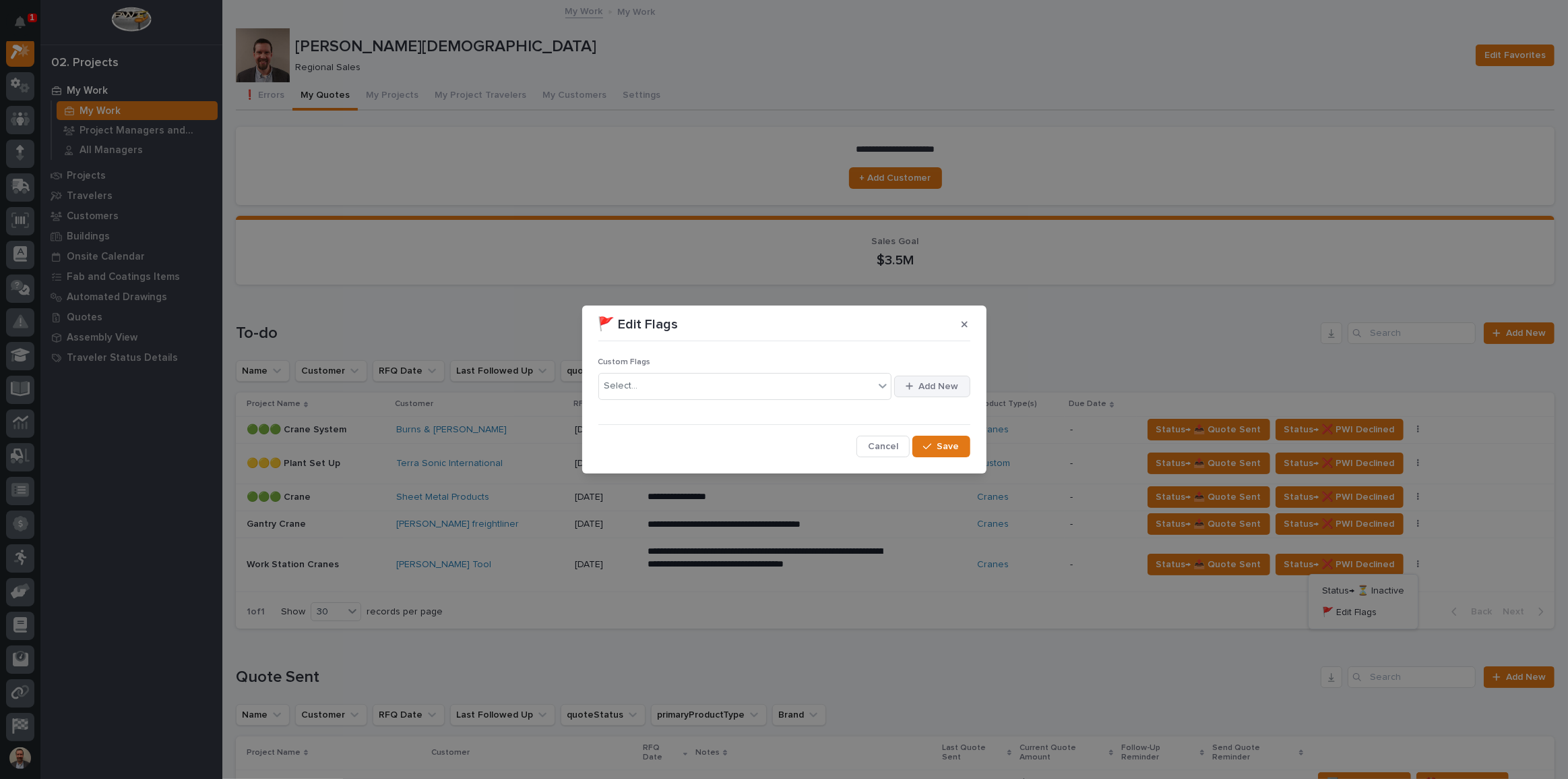
click at [936, 384] on span "Add New" at bounding box center [939, 386] width 40 height 12
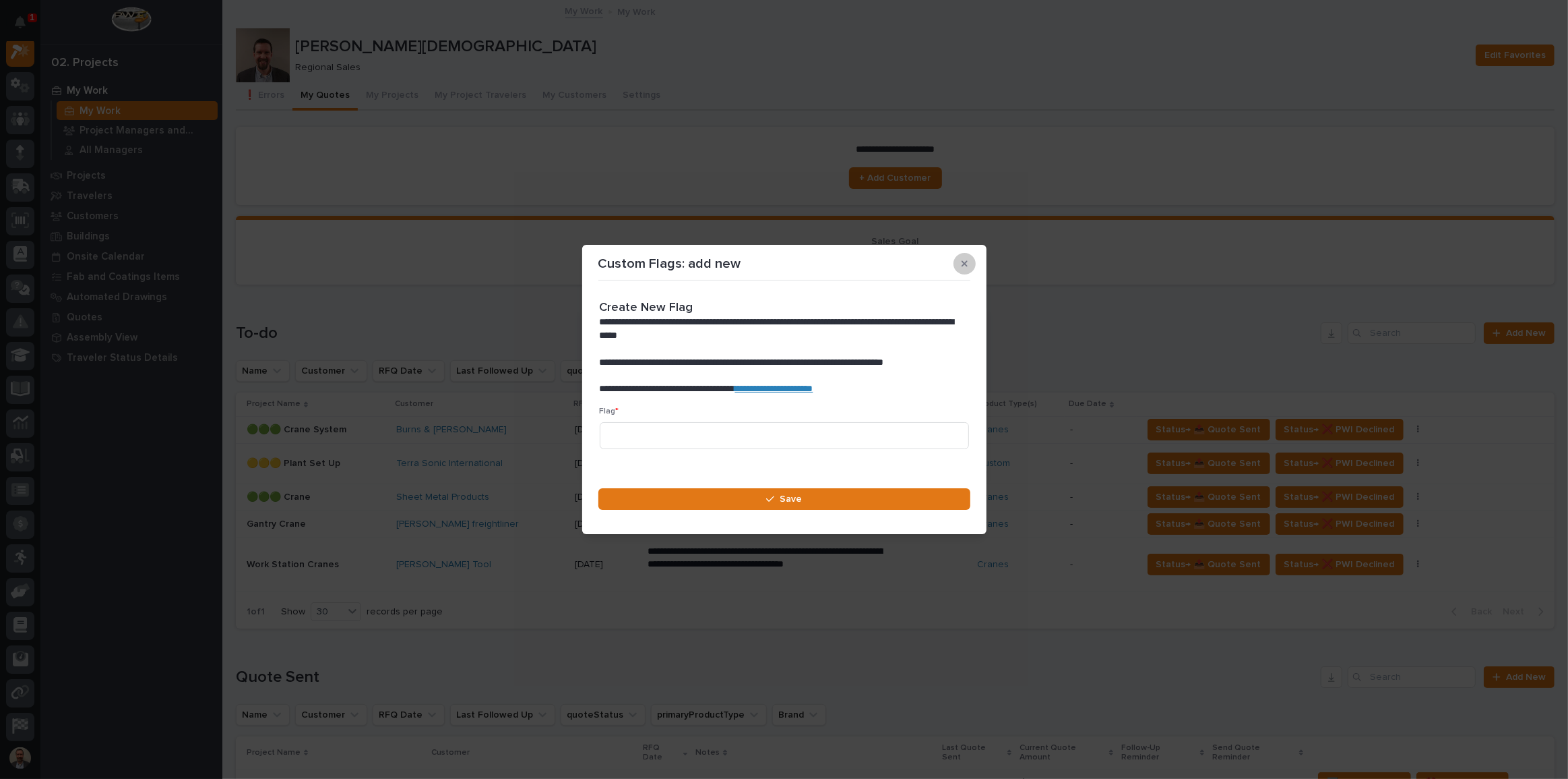
click at [963, 261] on icon "button" at bounding box center [964, 263] width 6 height 9
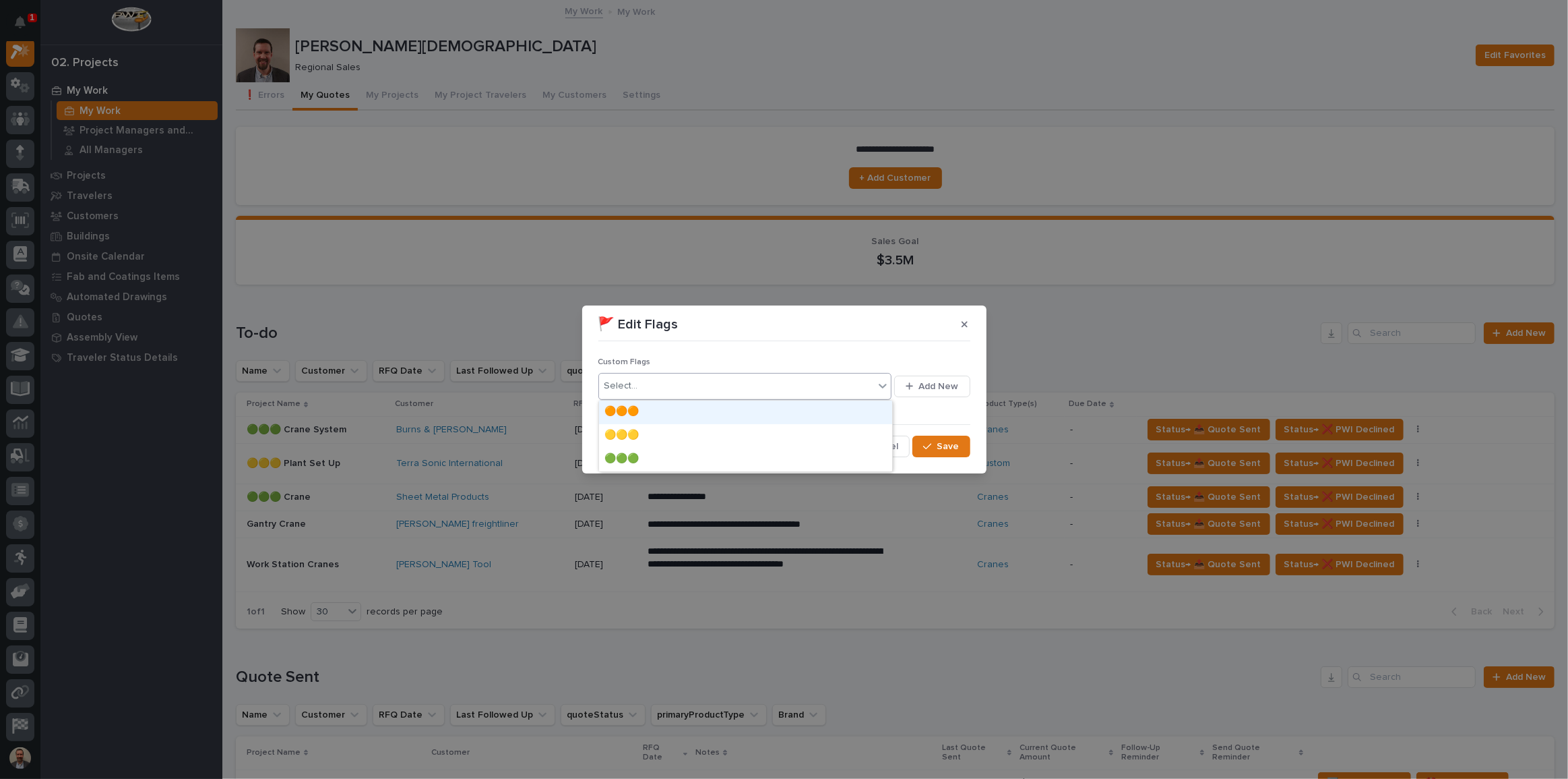
click at [879, 382] on icon at bounding box center [882, 385] width 13 height 13
click at [818, 436] on div "🟡🟡🟡" at bounding box center [746, 436] width 293 height 24
click at [949, 449] on span "Save" at bounding box center [948, 446] width 22 height 12
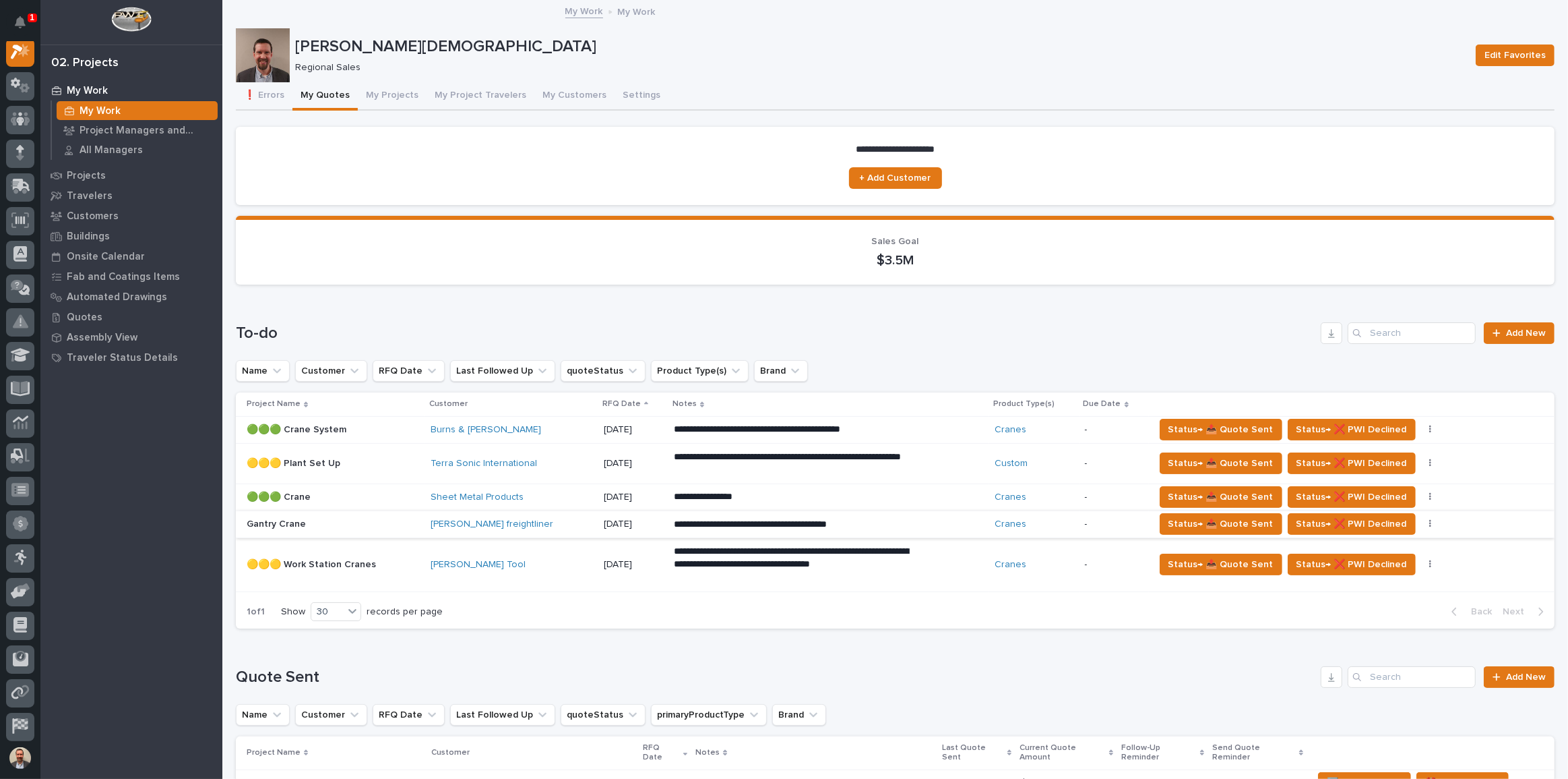
click at [1429, 523] on icon "button" at bounding box center [1430, 523] width 3 height 9
click at [1371, 569] on span "🚩 Edit Flags" at bounding box center [1361, 572] width 55 height 16
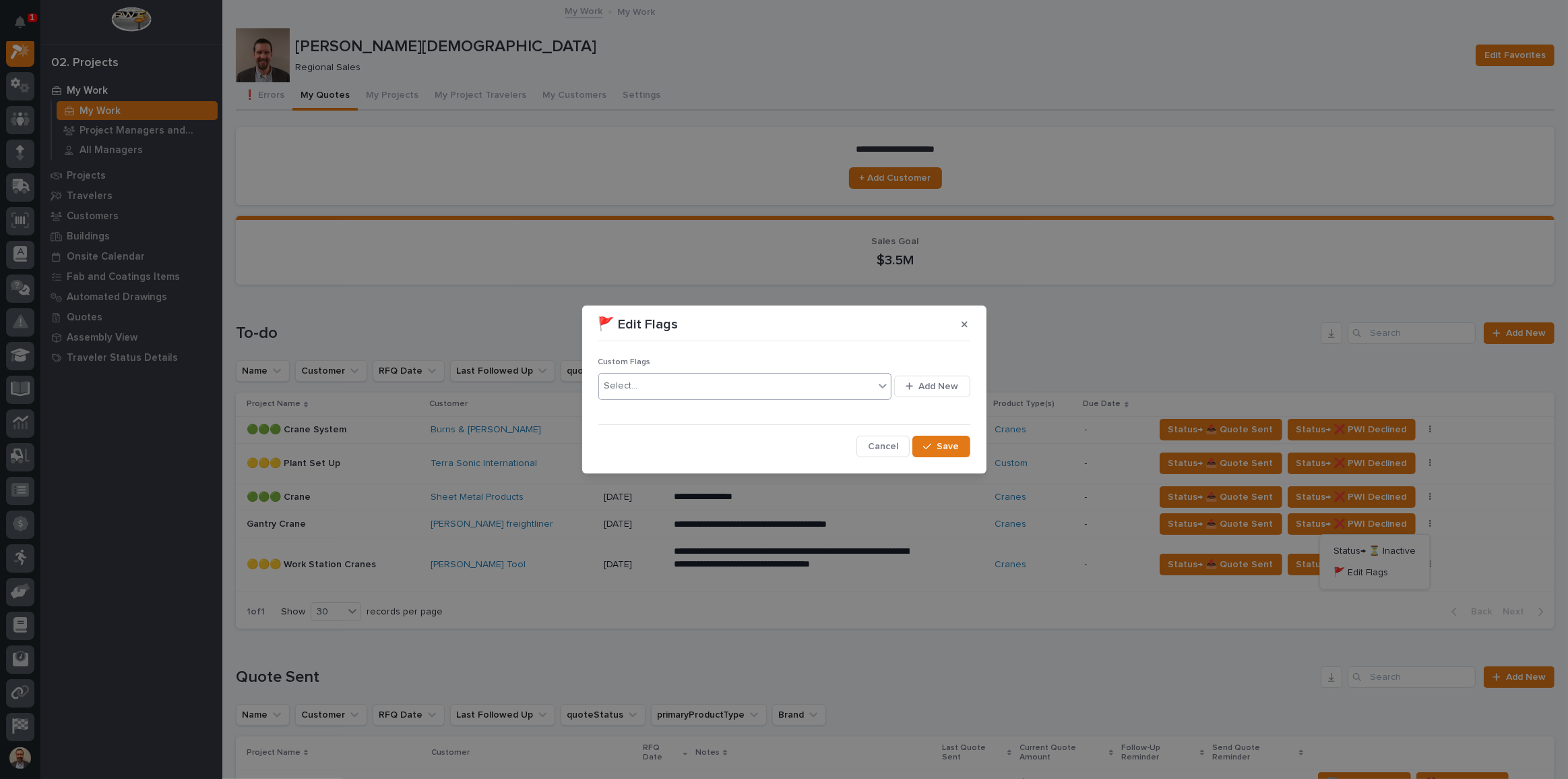
click at [876, 379] on icon at bounding box center [882, 385] width 13 height 13
click at [813, 413] on div "🟠🟠🟠" at bounding box center [746, 413] width 293 height 24
click at [948, 447] on span "Save" at bounding box center [948, 446] width 22 height 12
